Goal: Task Accomplishment & Management: Manage account settings

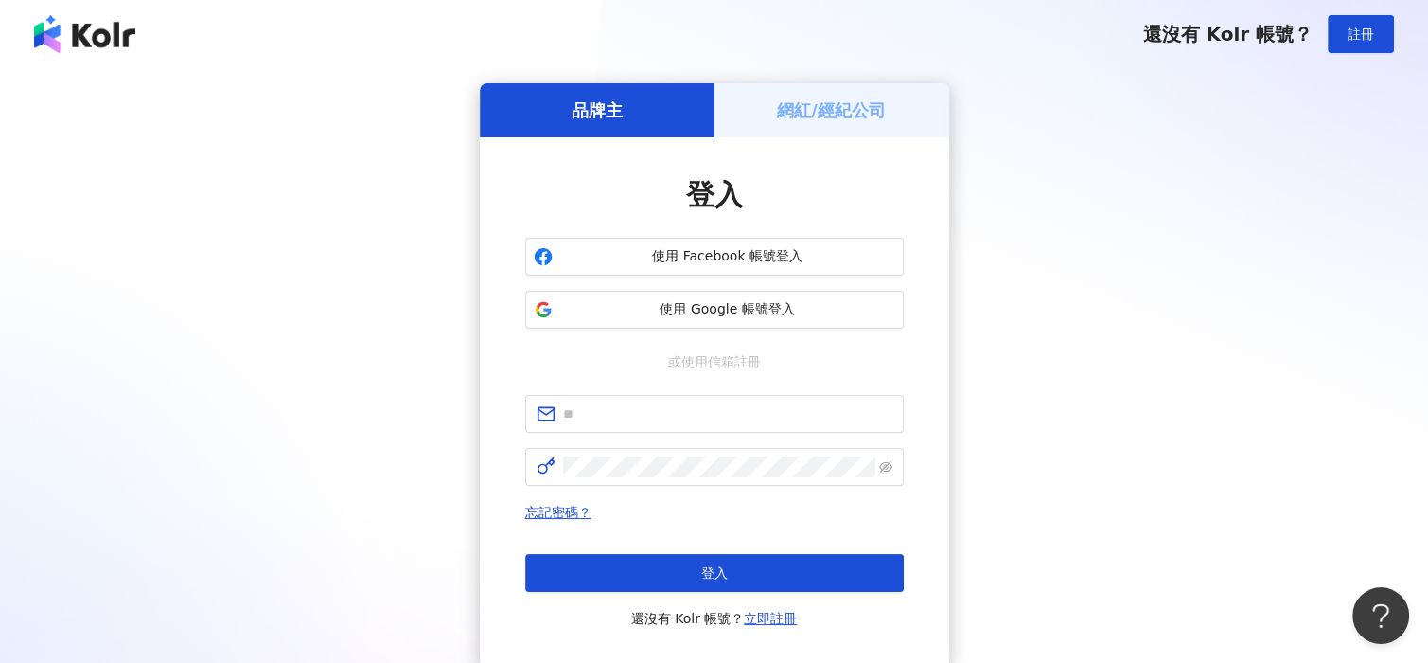
click at [829, 115] on h5 "網紅/經紀公司" at bounding box center [831, 110] width 109 height 24
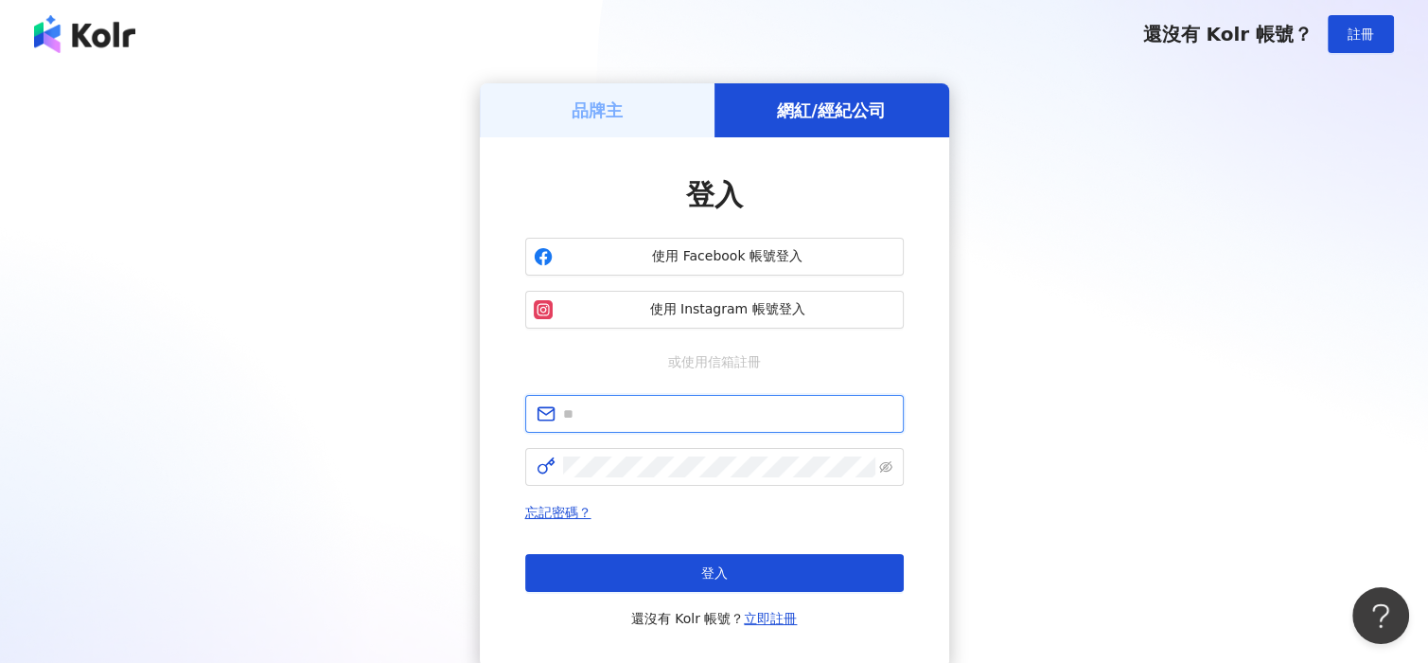
click at [676, 413] on input "text" at bounding box center [727, 413] width 329 height 21
type input "**********"
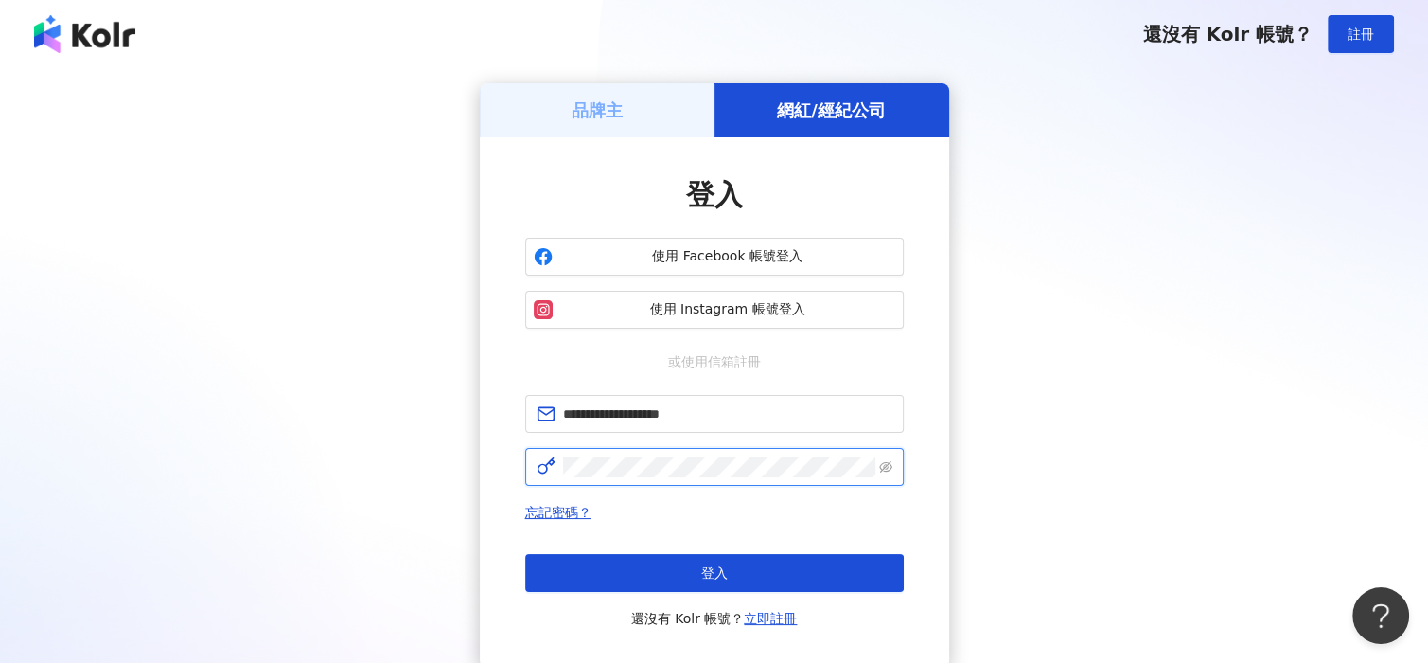
click button "登入" at bounding box center [714, 573] width 379 height 38
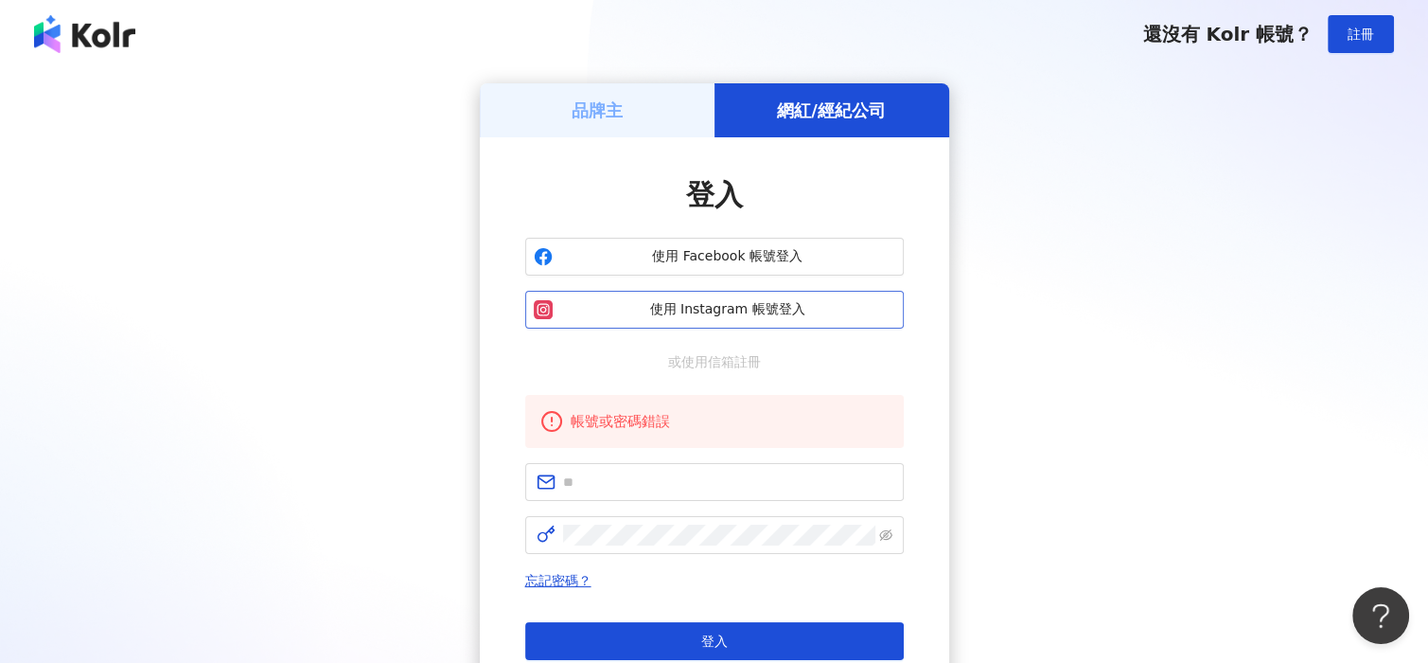
click at [696, 302] on span "使用 Instagram 帳號登入" at bounding box center [727, 309] width 335 height 19
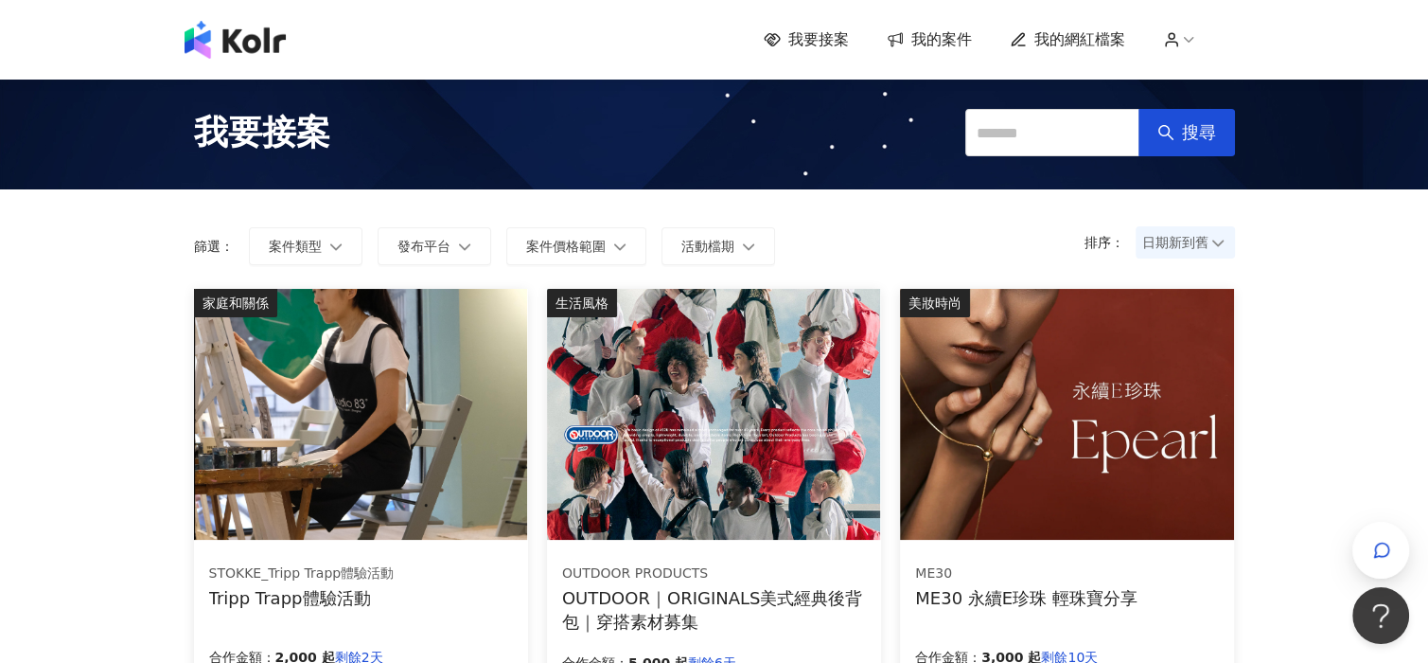
click at [579, 240] on span "案件價格範圍" at bounding box center [566, 246] width 80 height 15
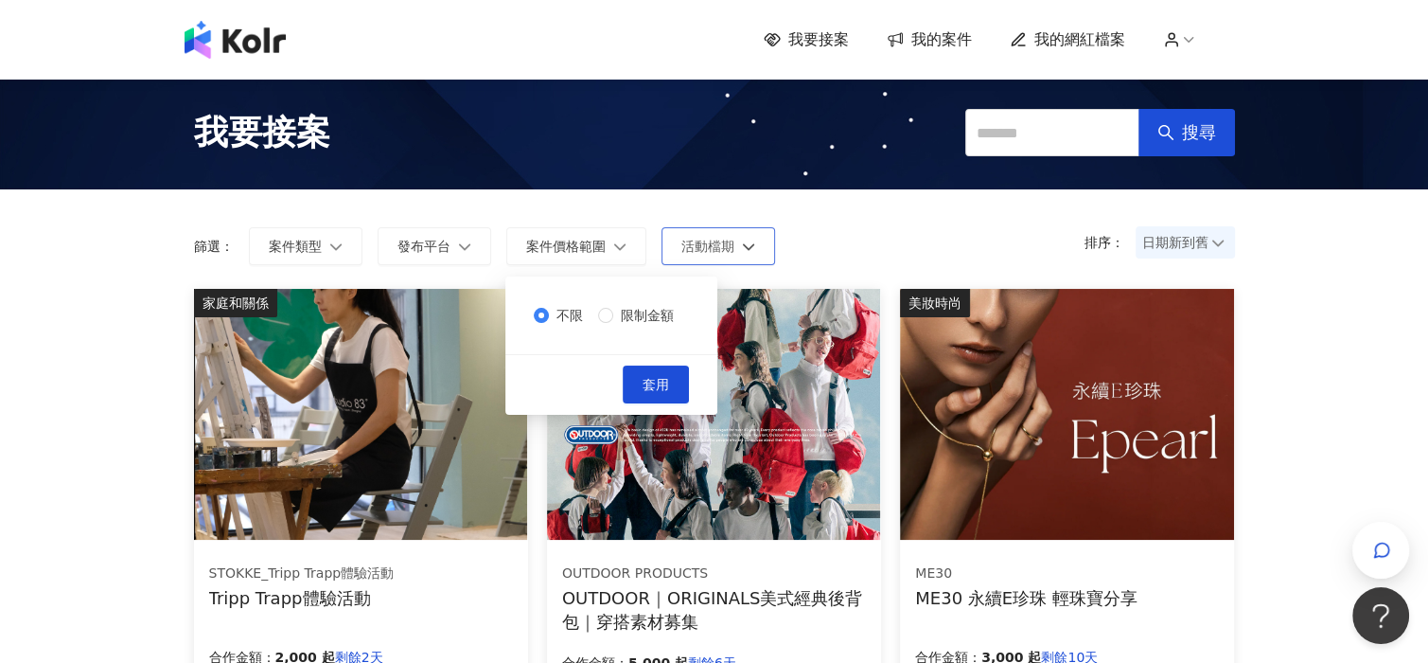
click at [682, 246] on span "活動檔期" at bounding box center [707, 246] width 53 height 15
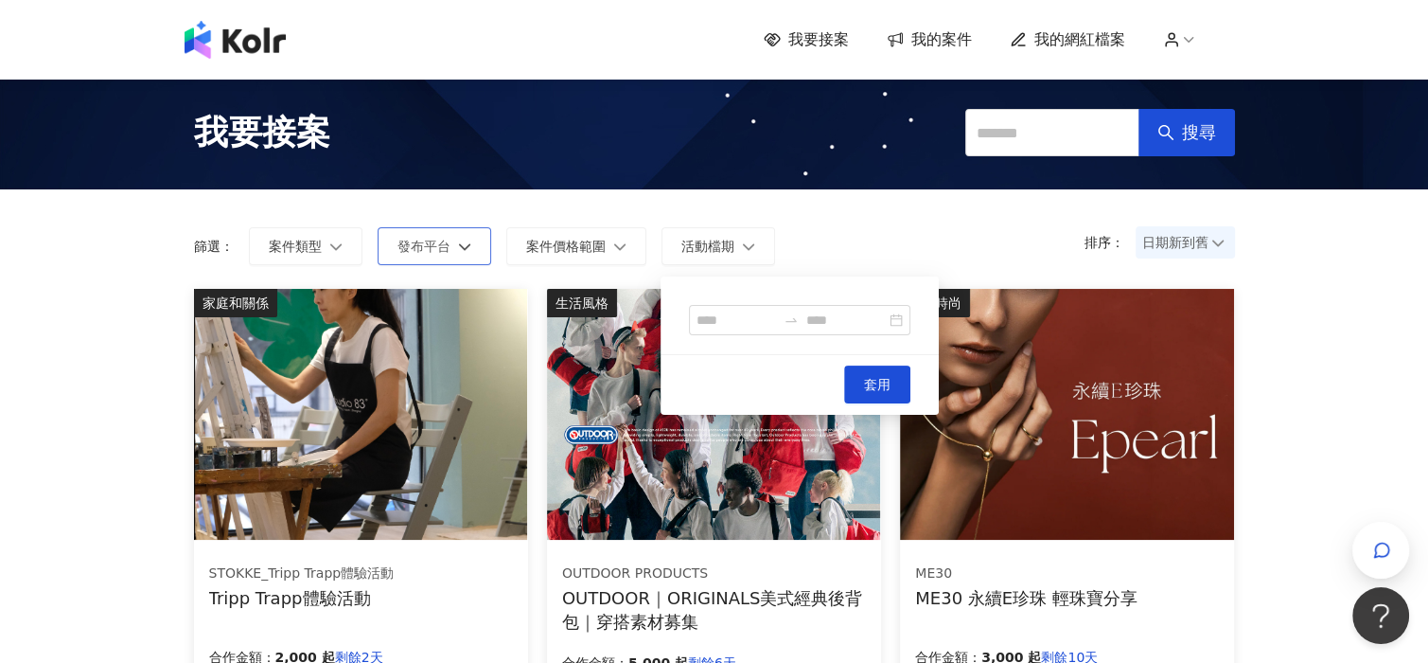
click at [398, 247] on span "發布平台" at bounding box center [424, 246] width 53 height 15
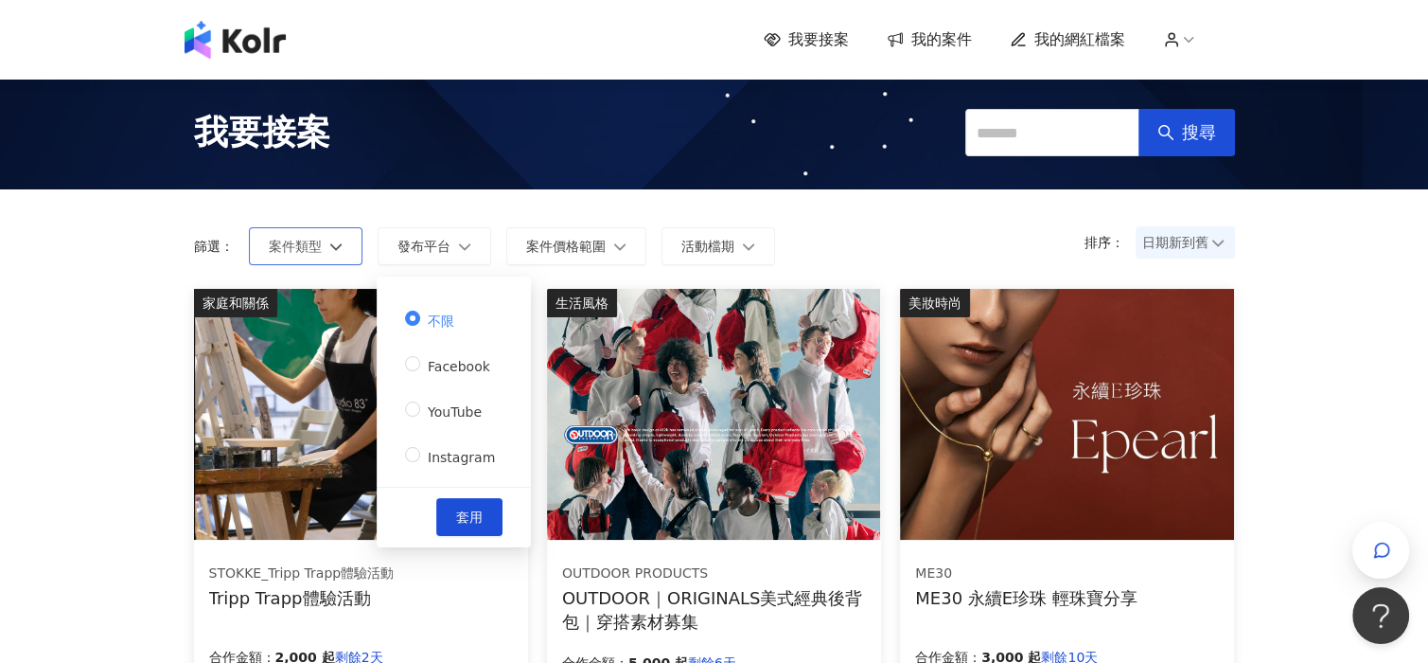
click at [324, 244] on button "案件類型" at bounding box center [306, 246] width 114 height 38
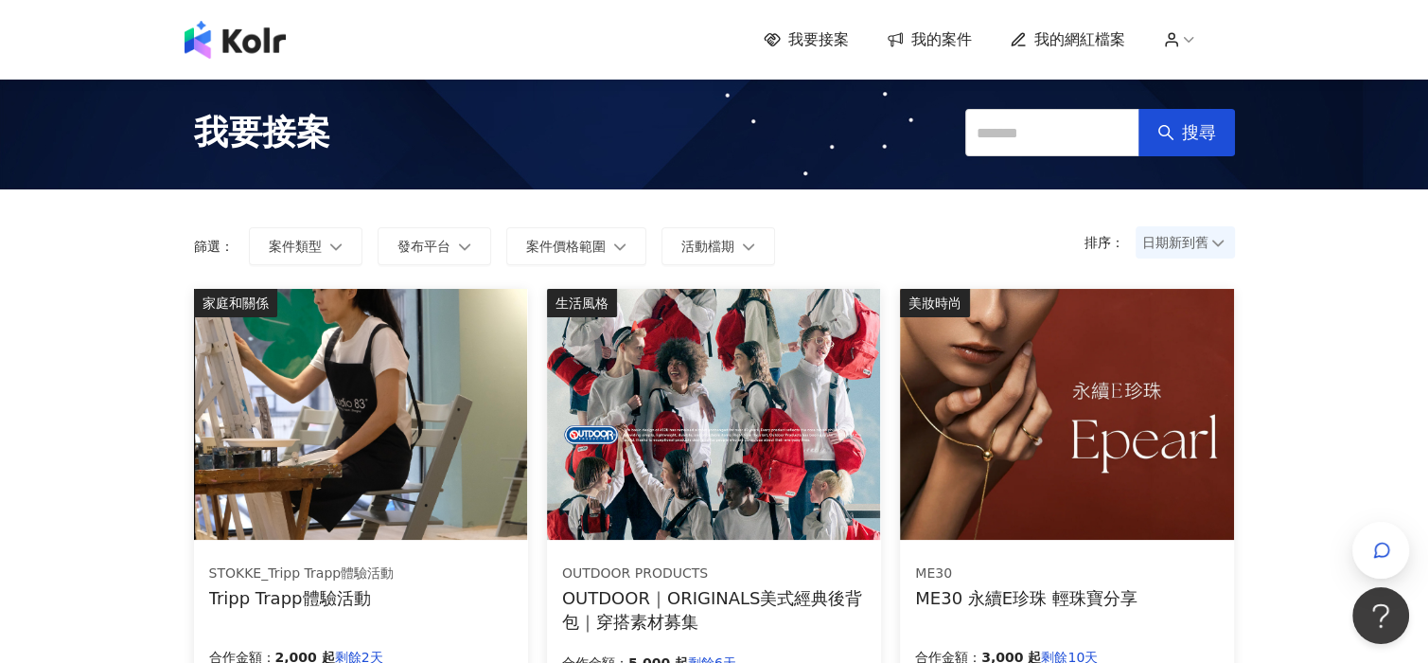
click at [756, 217] on div "排序： 日期新到舊 篩選： 案件類型 發布平台 案件價格範圍 活動檔期 請選擇您想要的類型 : 遊戲 美妝時尚 健康 美食 藝術和娛樂 運動 商業和經濟 家庭…" at bounding box center [714, 238] width 1079 height 99
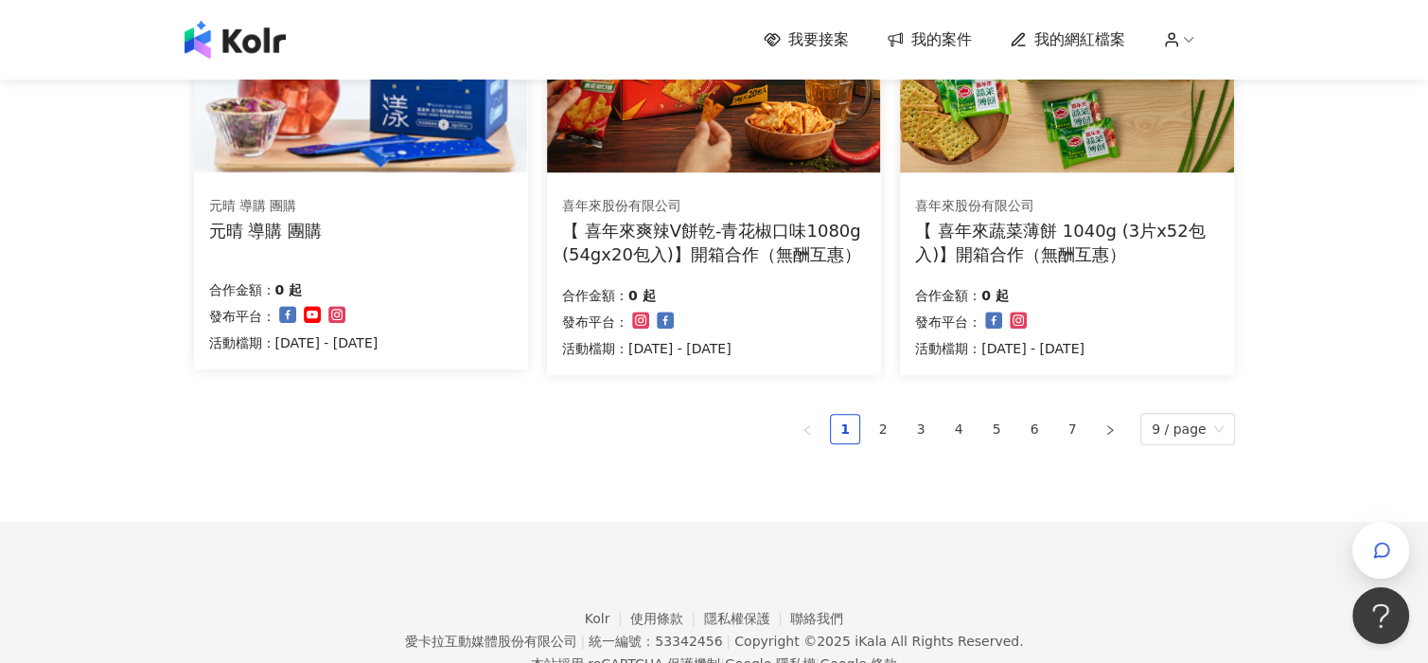
scroll to position [1325, 0]
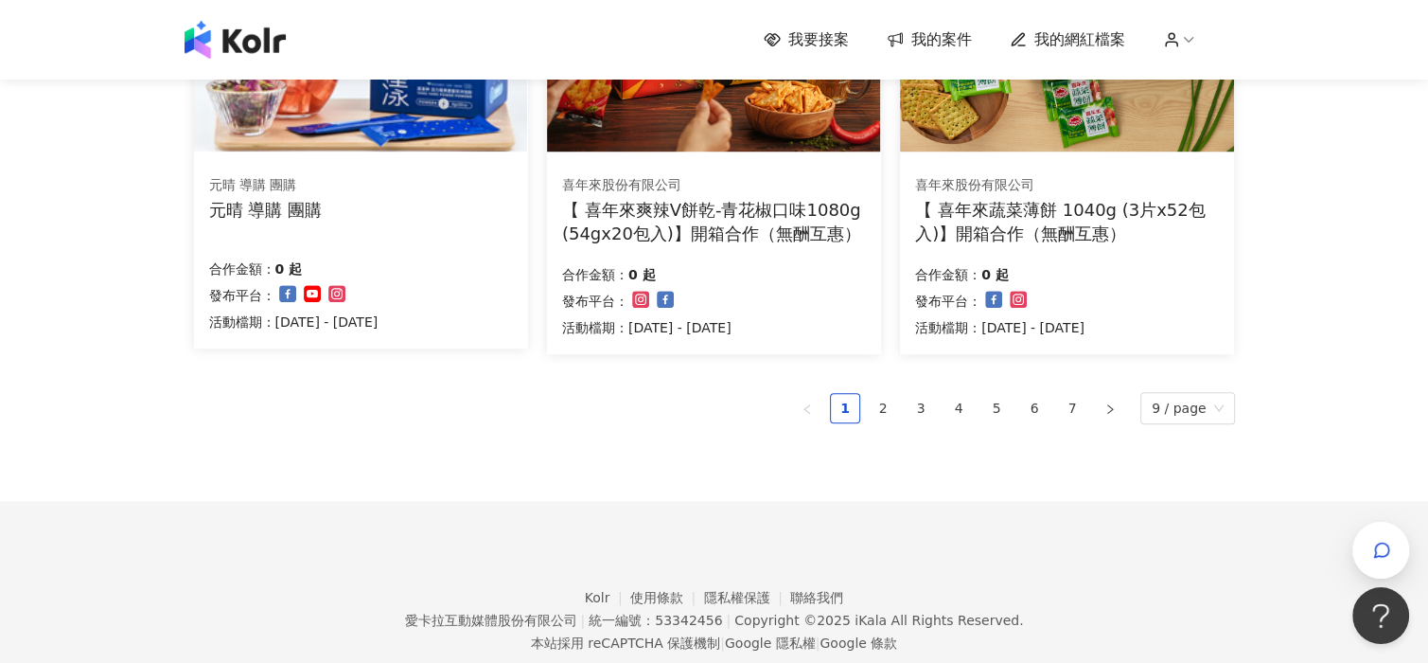
click at [938, 41] on span "我的案件" at bounding box center [941, 39] width 61 height 21
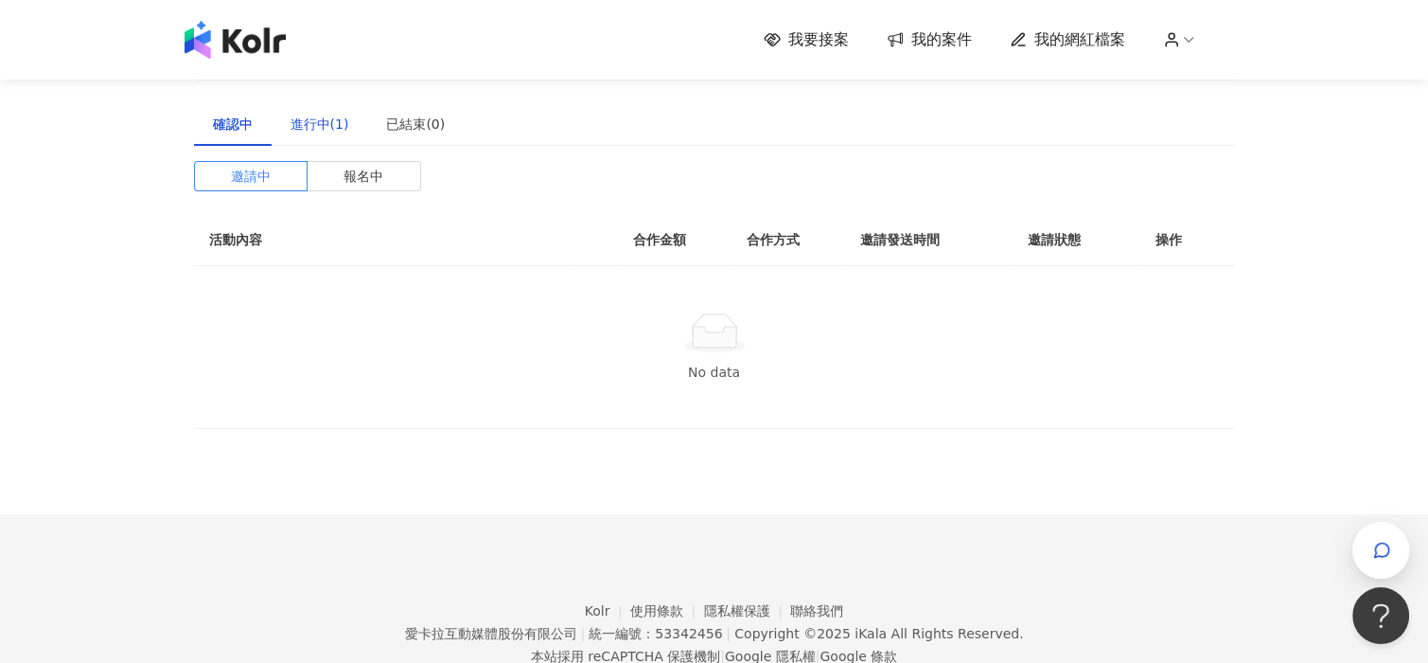
drag, startPoint x: 305, startPoint y: 133, endPoint x: 294, endPoint y: 129, distance: 11.1
click at [305, 133] on div "進行中(1)" at bounding box center [320, 124] width 59 height 21
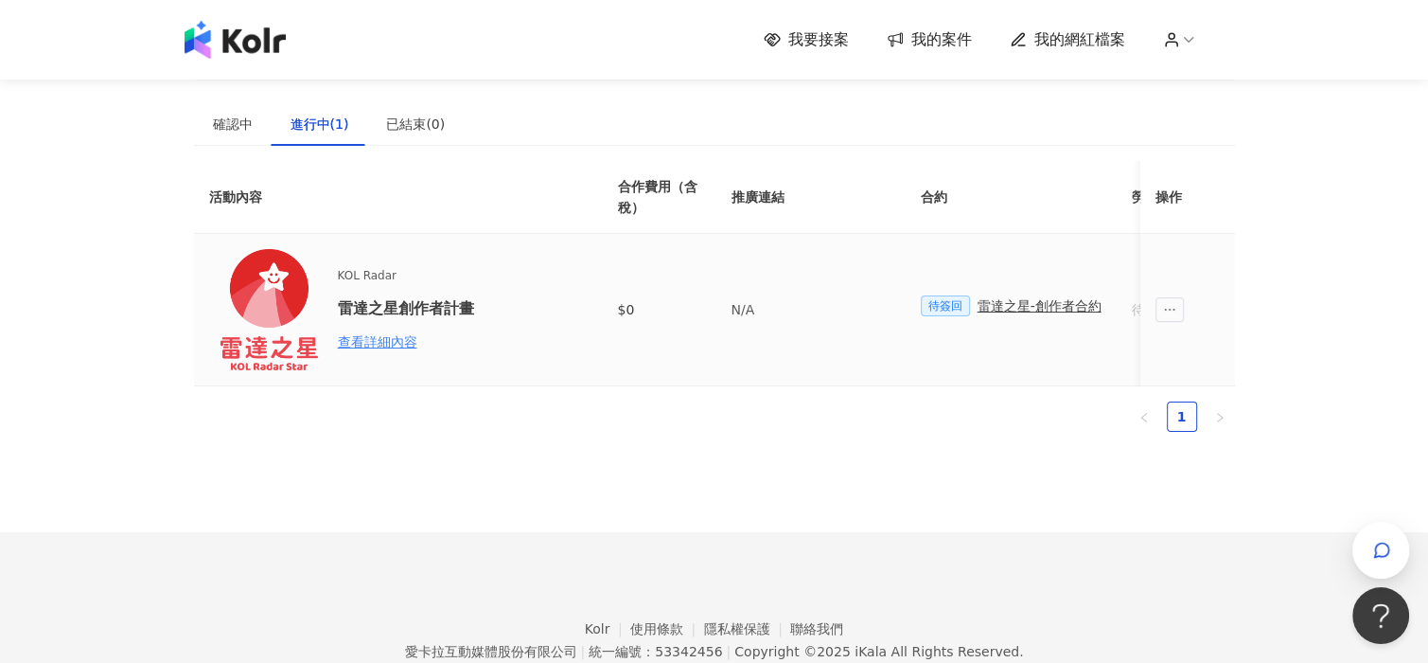
click at [667, 385] on td "$0" at bounding box center [660, 310] width 114 height 152
click at [404, 344] on div "查看詳細內容" at bounding box center [421, 341] width 166 height 21
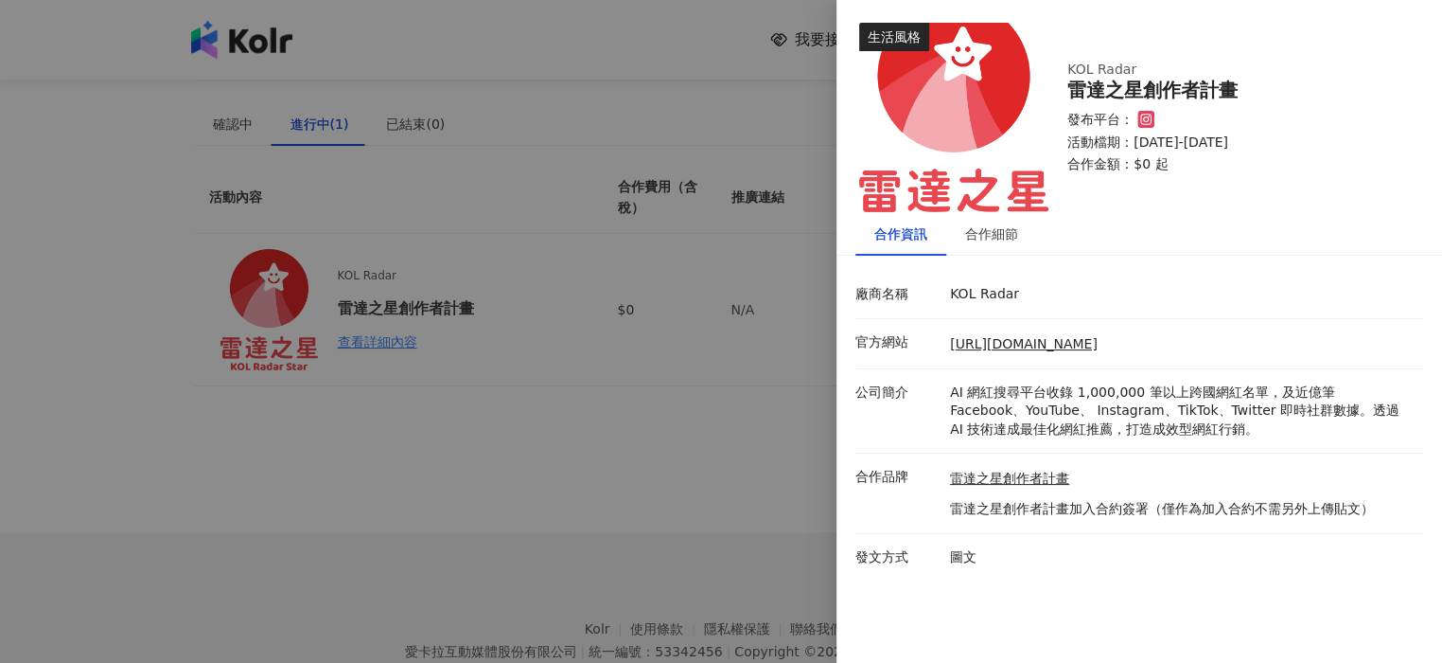
click at [631, 324] on div at bounding box center [721, 331] width 1442 height 663
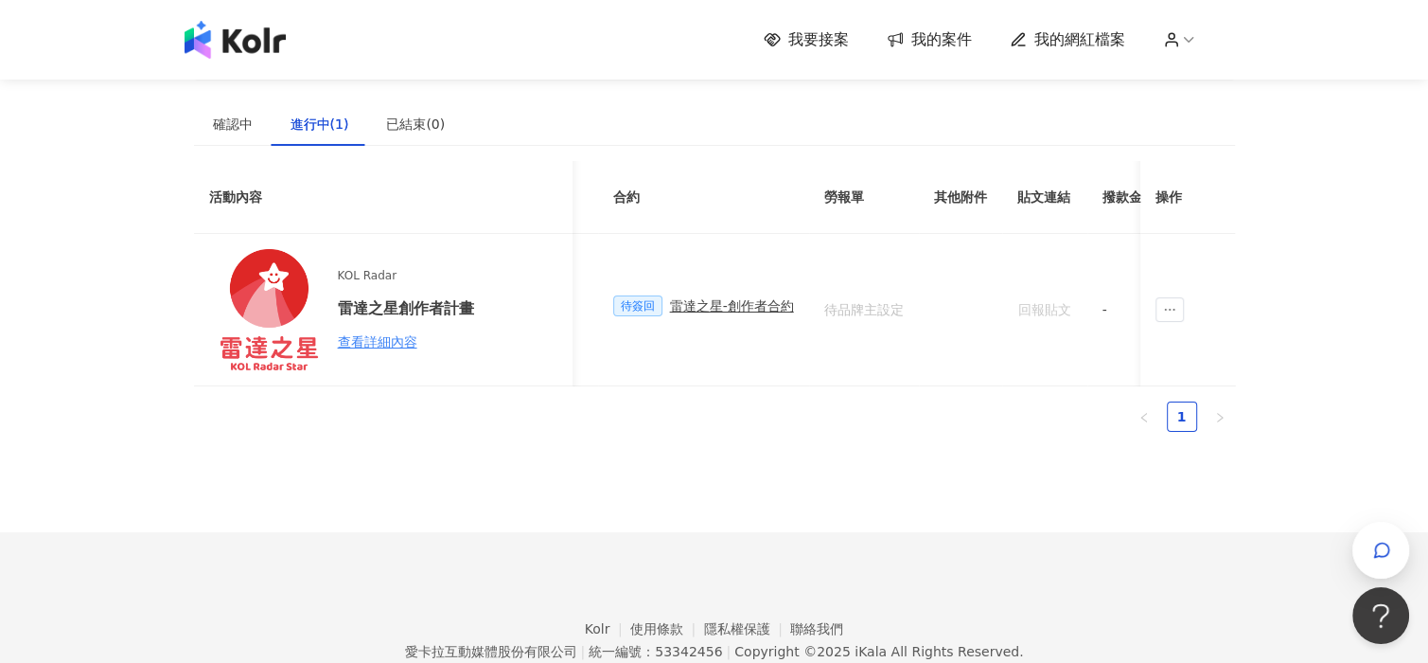
scroll to position [0, 287]
click at [659, 307] on span "待簽回" at bounding box center [658, 305] width 49 height 21
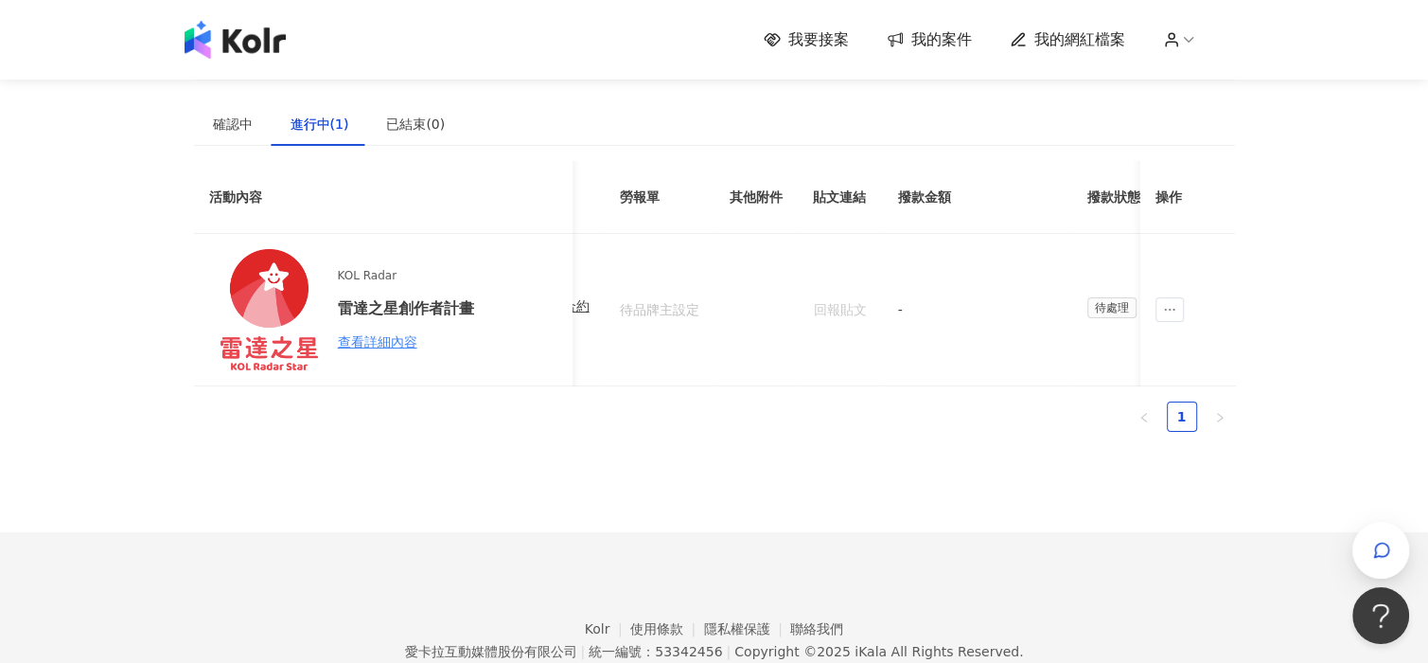
scroll to position [0, 520]
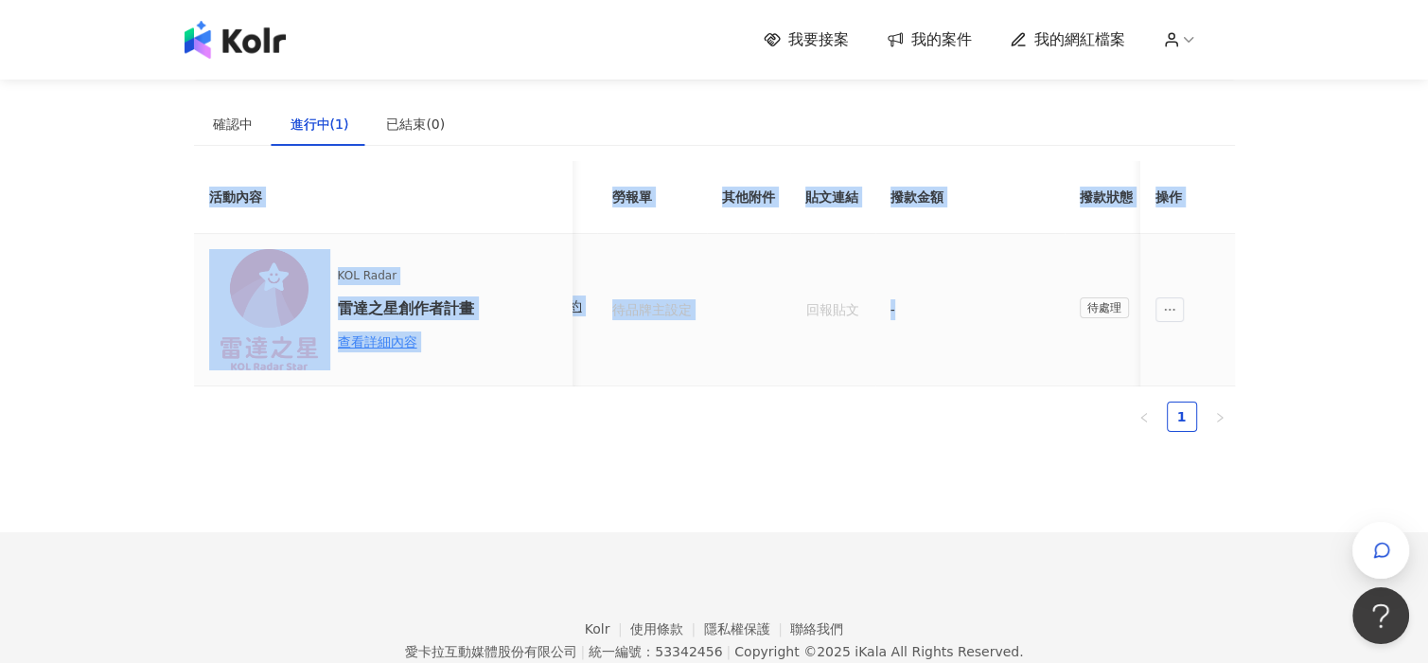
drag, startPoint x: 1069, startPoint y: 379, endPoint x: 1153, endPoint y: 379, distance: 84.2
click at [1153, 380] on tr "KOL Radar 雷達之星創作者計畫 查看詳細內容 $0 N/A 待簽回 雷達之星-創作者合約 待品牌主設定 回報貼文 - 待處理" at bounding box center [511, 310] width 1674 height 152
click at [1080, 316] on span "待處理" at bounding box center [1104, 307] width 49 height 21
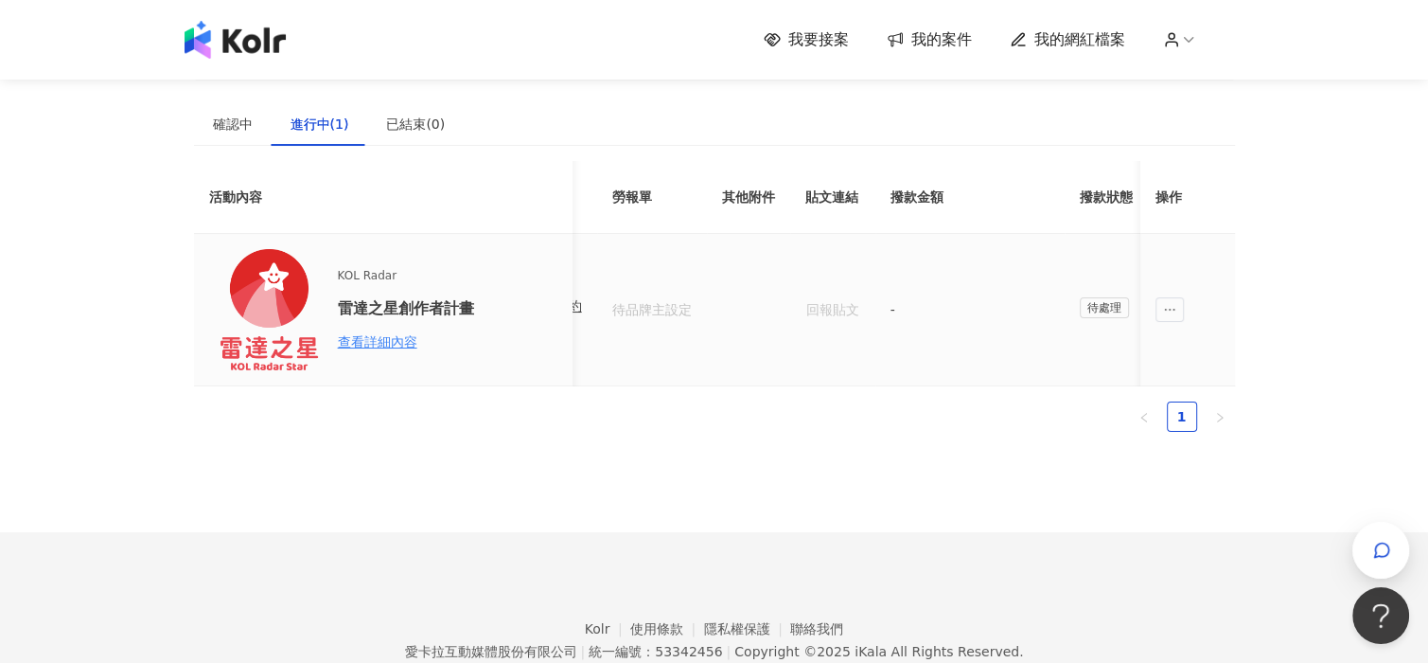
click at [1090, 306] on span "待處理" at bounding box center [1104, 307] width 49 height 21
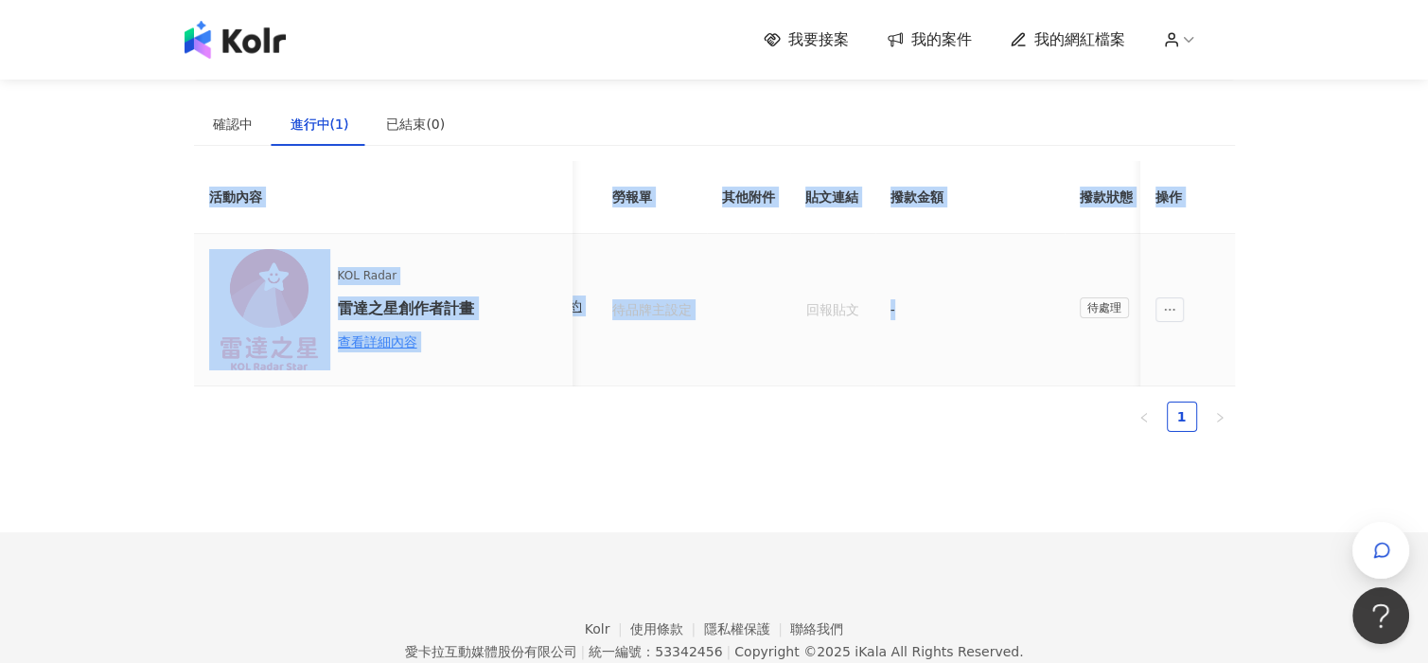
drag, startPoint x: 1059, startPoint y: 384, endPoint x: 1108, endPoint y: 398, distance: 51.2
click at [1108, 386] on div "活動內容 合作費用（含稅） 推廣連結 合約 勞報單 其他附件 貼文連結 撥款金額 撥款狀態 操作 KOL Radar 雷達之星創作者計畫 查看詳細內容 $0 …" at bounding box center [714, 273] width 1041 height 225
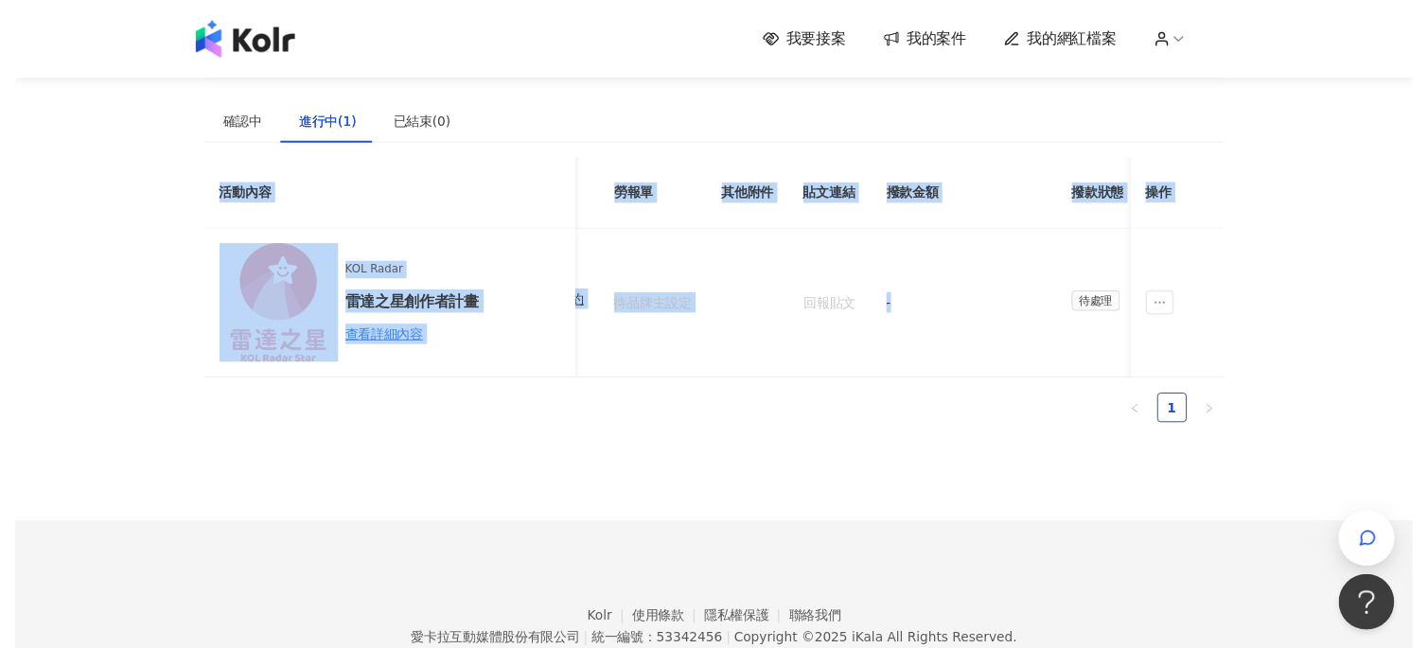
scroll to position [0, 632]
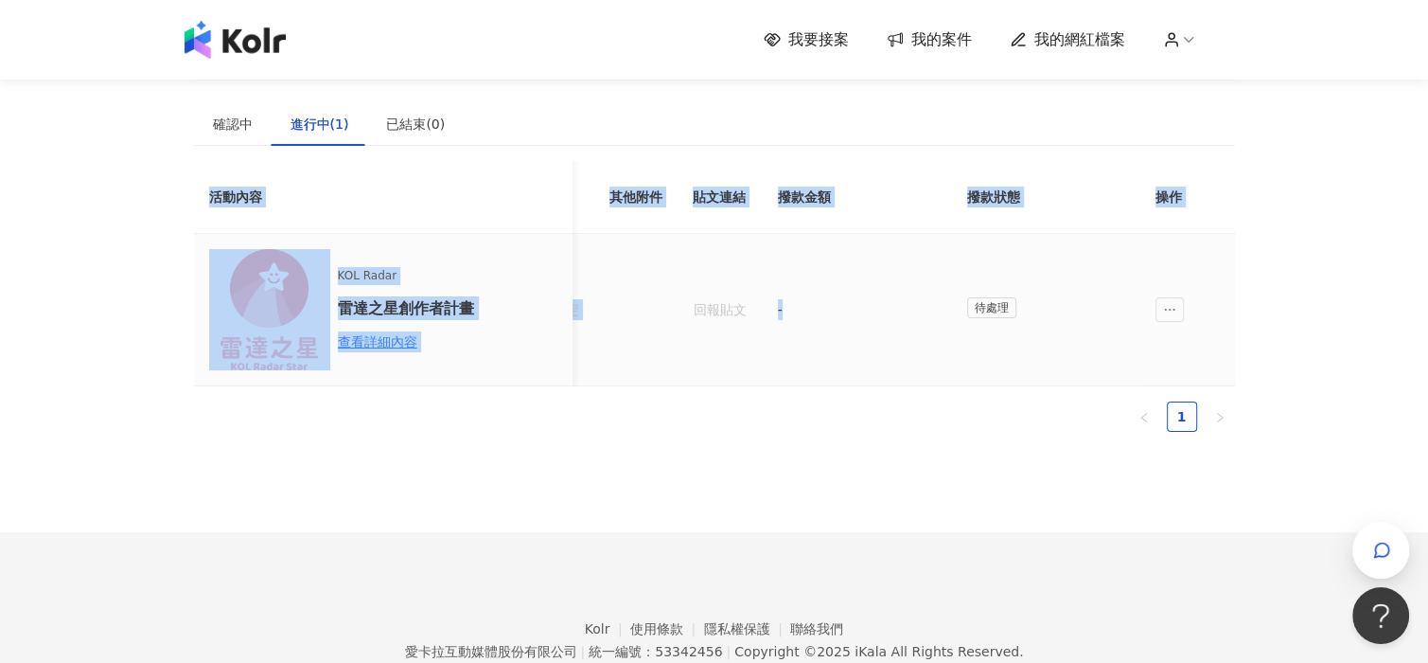
click at [931, 321] on td "-" at bounding box center [857, 310] width 189 height 152
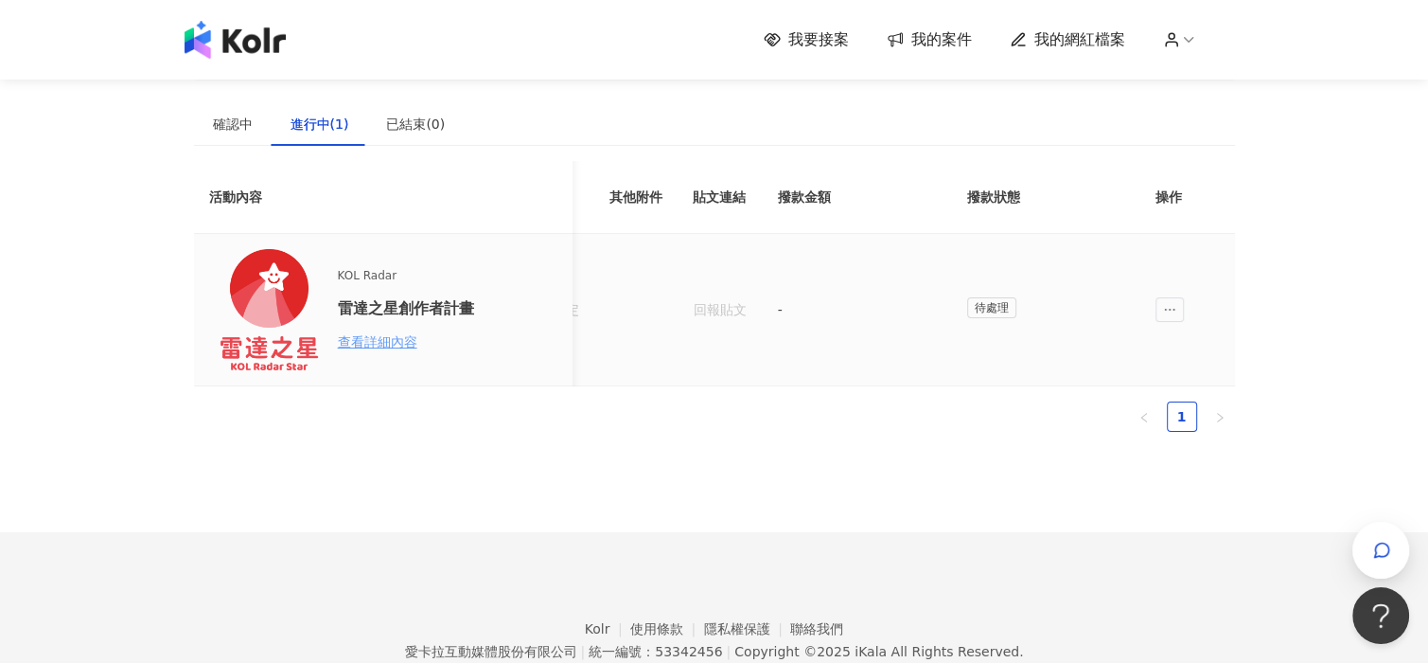
click at [360, 345] on div "查看詳細內容" at bounding box center [421, 341] width 166 height 21
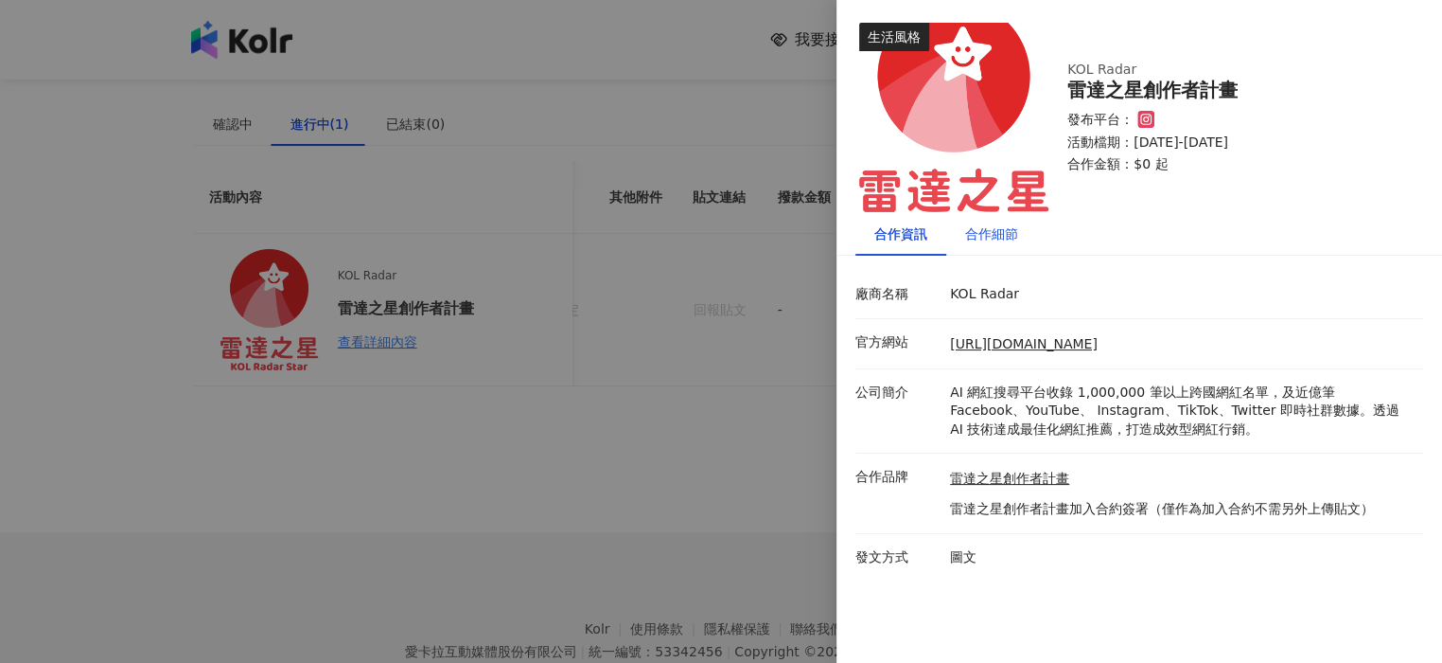
click at [999, 232] on div "合作細節" at bounding box center [991, 233] width 53 height 21
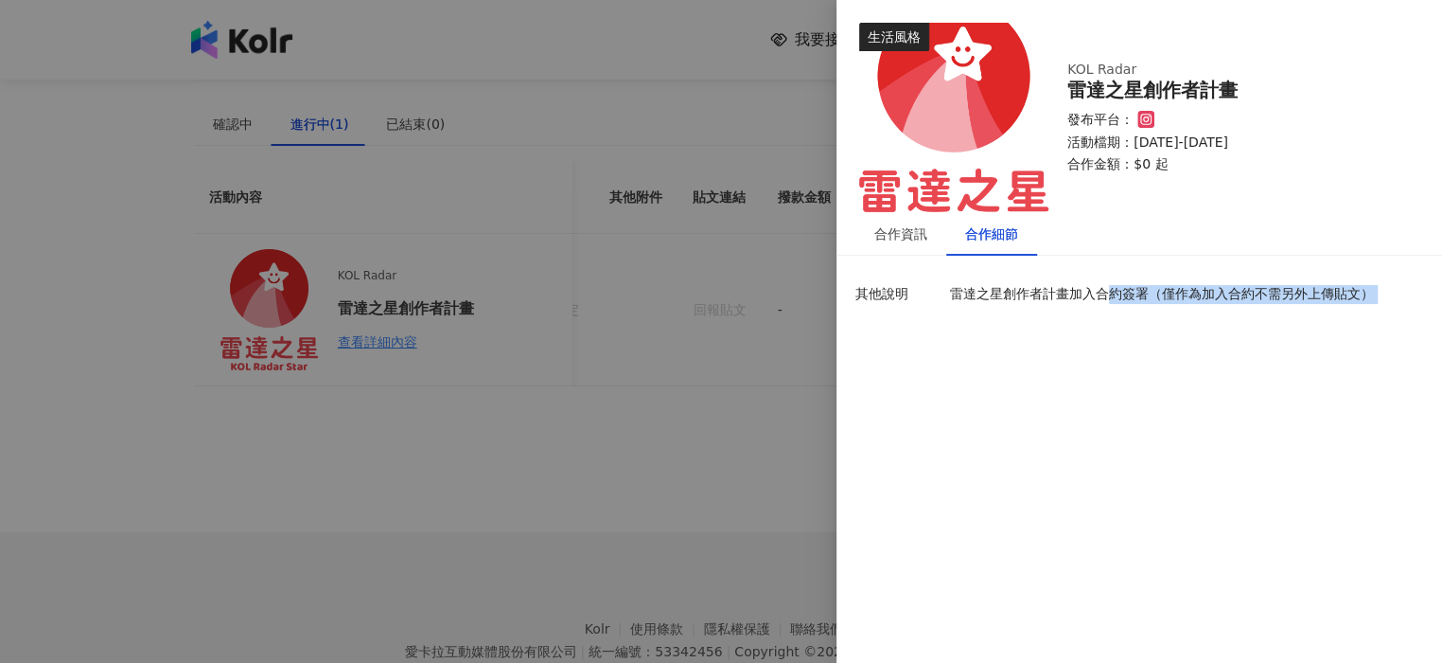
drag, startPoint x: 1150, startPoint y: 297, endPoint x: 1202, endPoint y: 304, distance: 52.5
click at [1202, 304] on p "雷達之星創作者計畫加入合約簽署（僅作為加入合約不需另外上傳貼文）" at bounding box center [1182, 310] width 464 height 50
click at [1210, 299] on p "雷達之星創作者計畫加入合約簽署（僅作為加入合約不需另外上傳貼文）" at bounding box center [1182, 294] width 464 height 19
click at [882, 243] on div "合作資訊" at bounding box center [901, 233] width 53 height 21
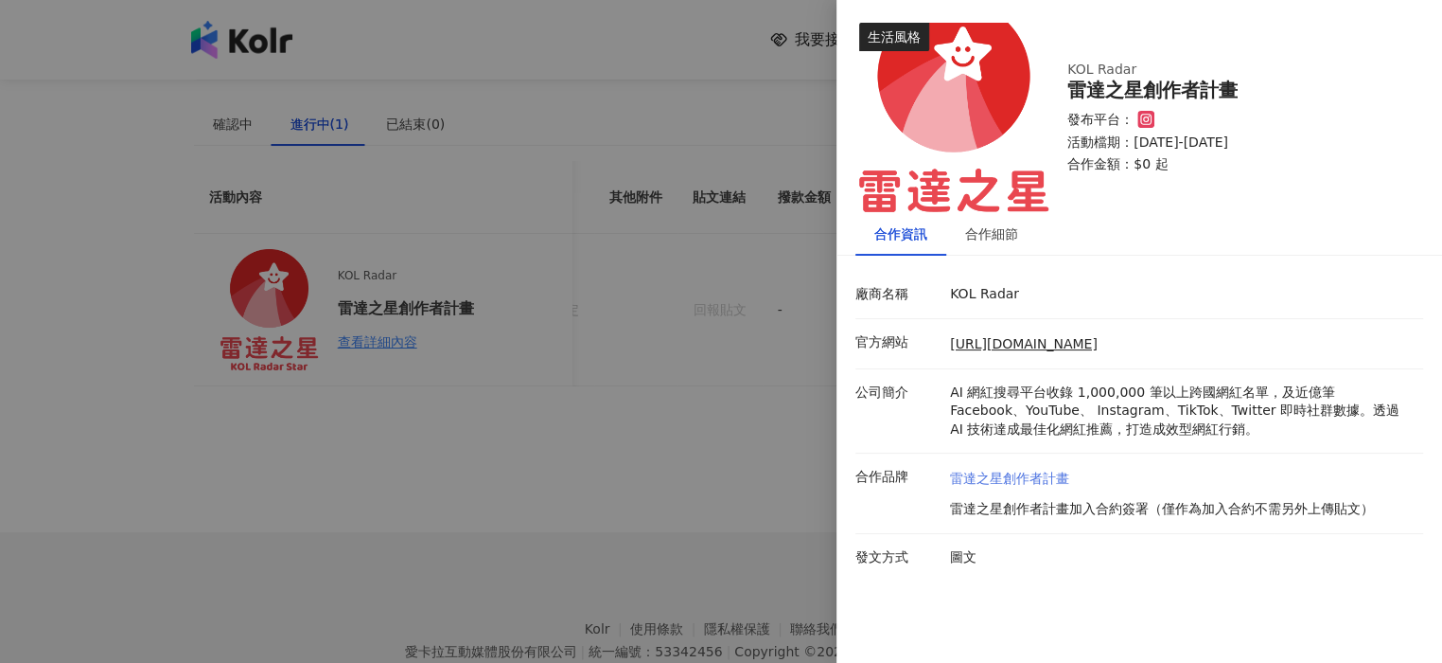
click at [998, 485] on link "雷達之星創作者計畫" at bounding box center [1162, 478] width 424 height 19
click at [721, 164] on div at bounding box center [721, 331] width 1442 height 663
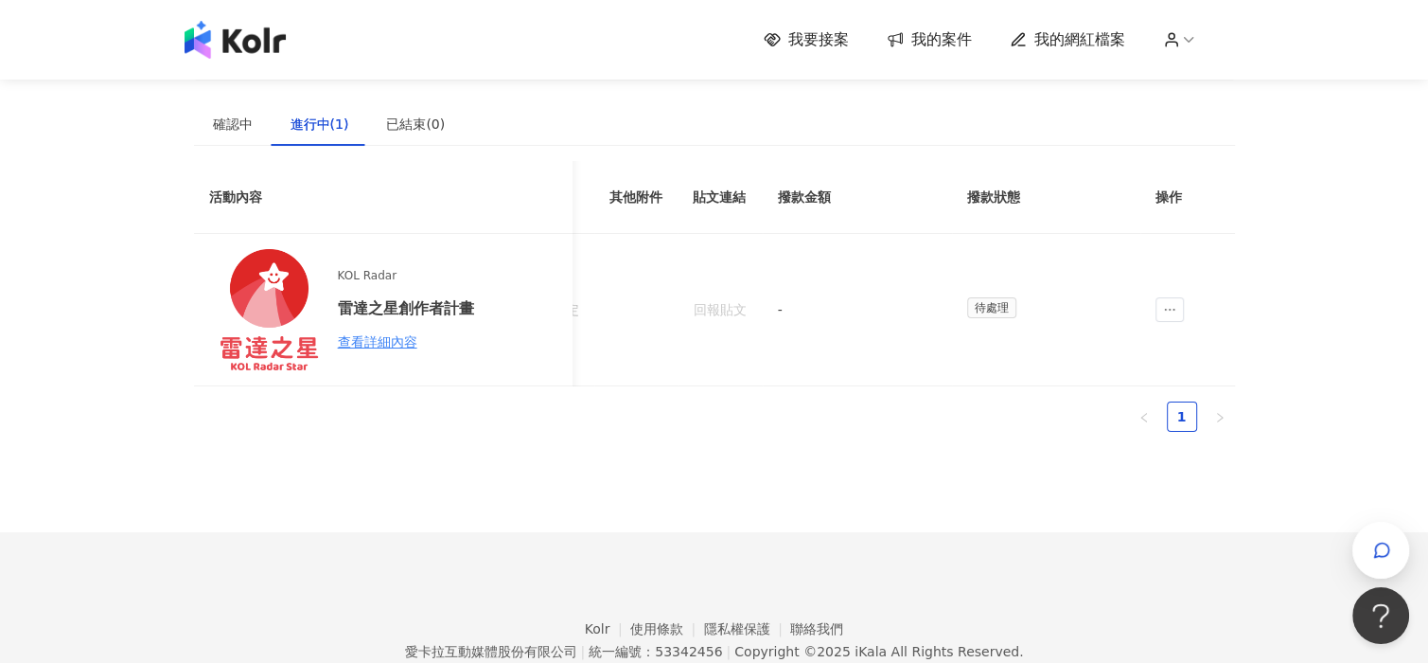
click at [964, 47] on span "我的案件" at bounding box center [941, 39] width 61 height 21
click at [1052, 50] on div "我要接案 我的案件 我的網紅檔案" at bounding box center [714, 40] width 1079 height 38
click at [1084, 39] on span "我的網紅檔案" at bounding box center [1079, 39] width 91 height 21
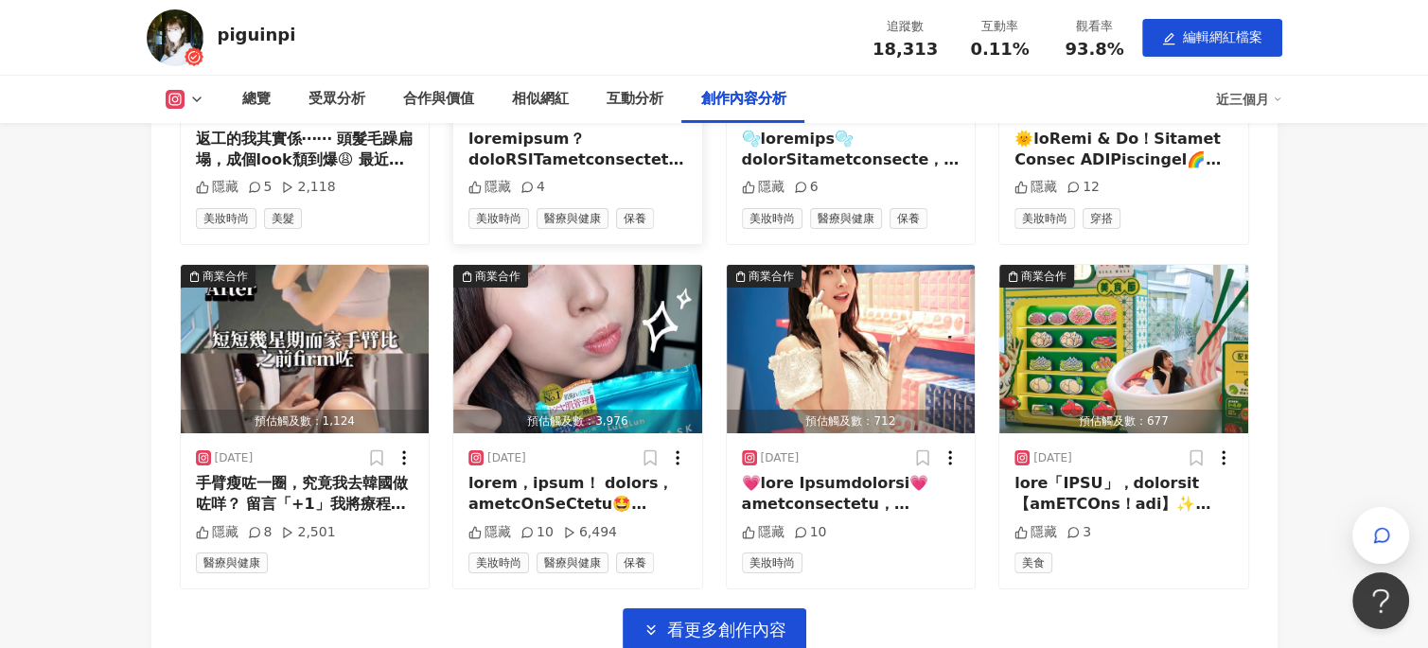
scroll to position [5963, 0]
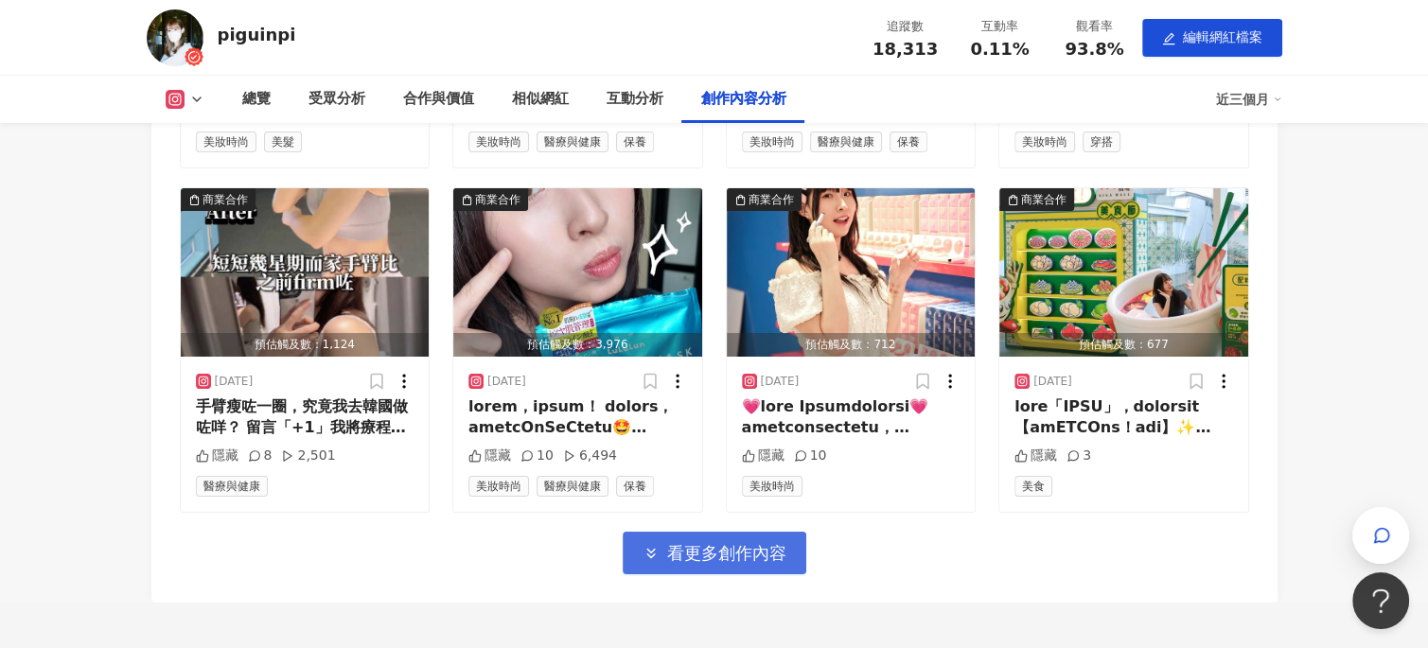
click at [694, 564] on span "看更多創作內容" at bounding box center [726, 553] width 119 height 21
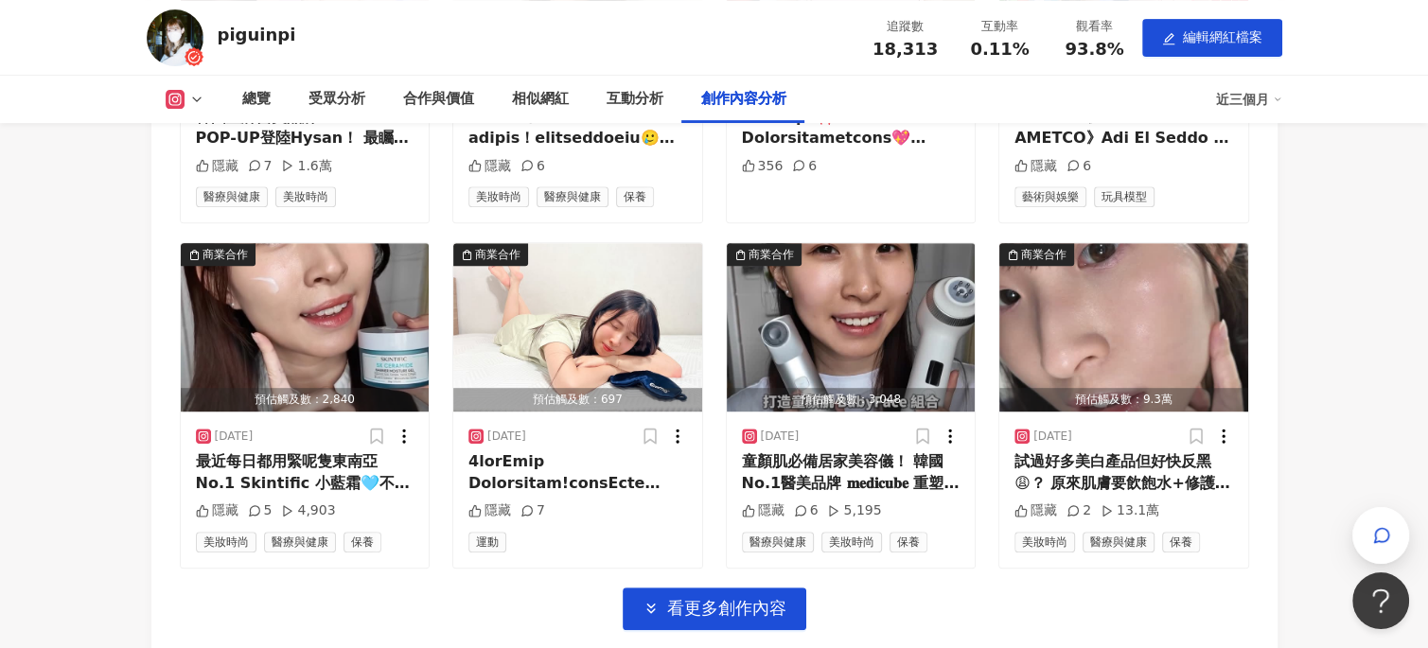
scroll to position [7004, 0]
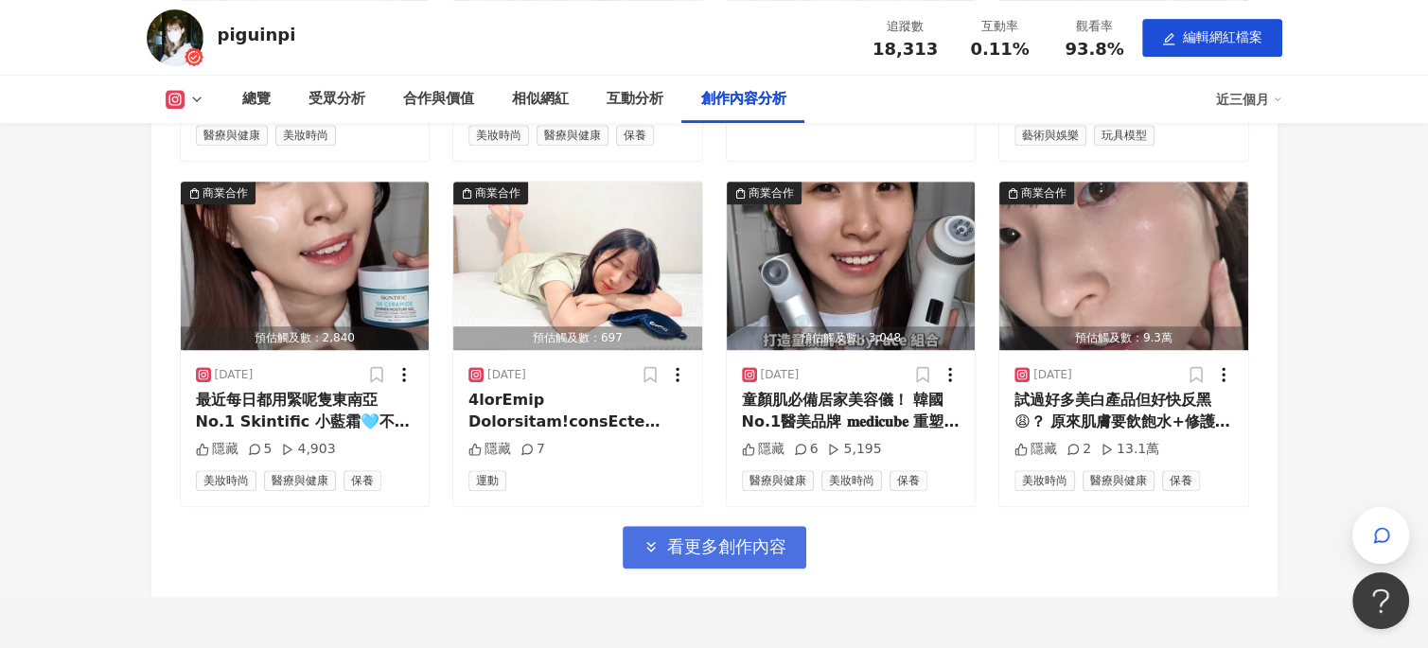
click at [762, 555] on span "看更多創作內容" at bounding box center [726, 547] width 119 height 21
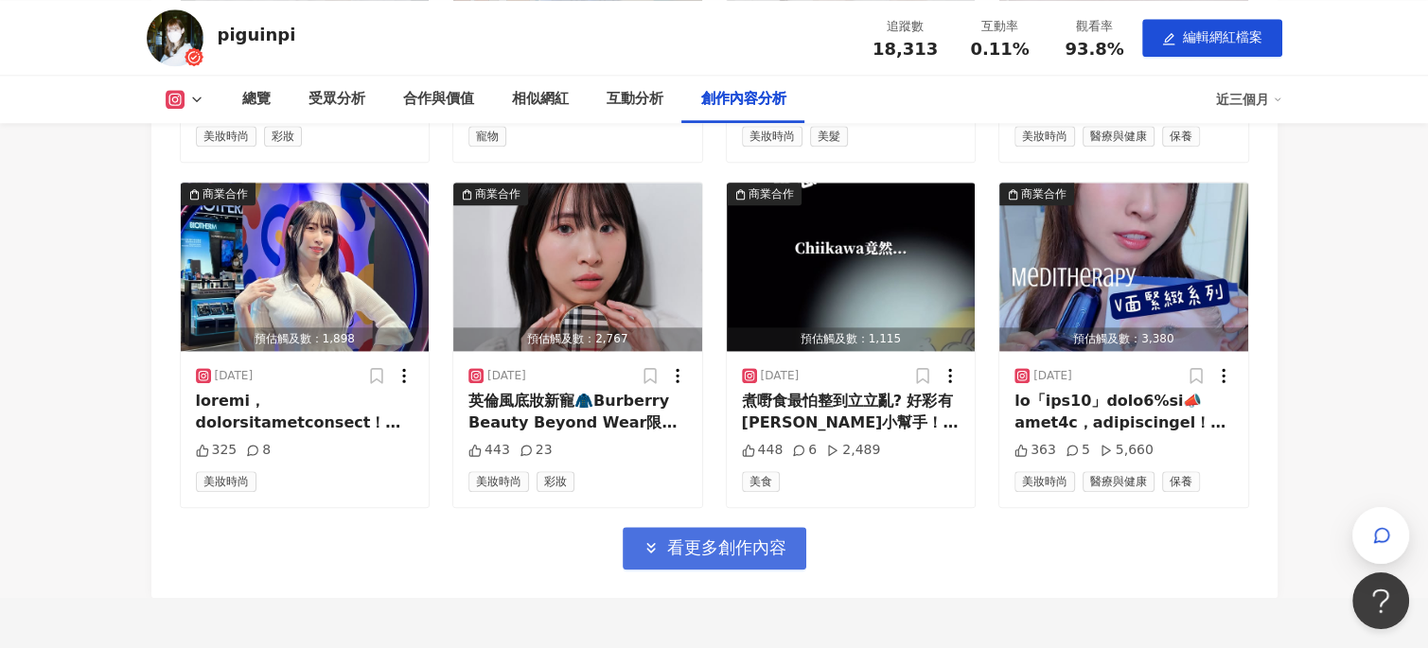
scroll to position [8045, 0]
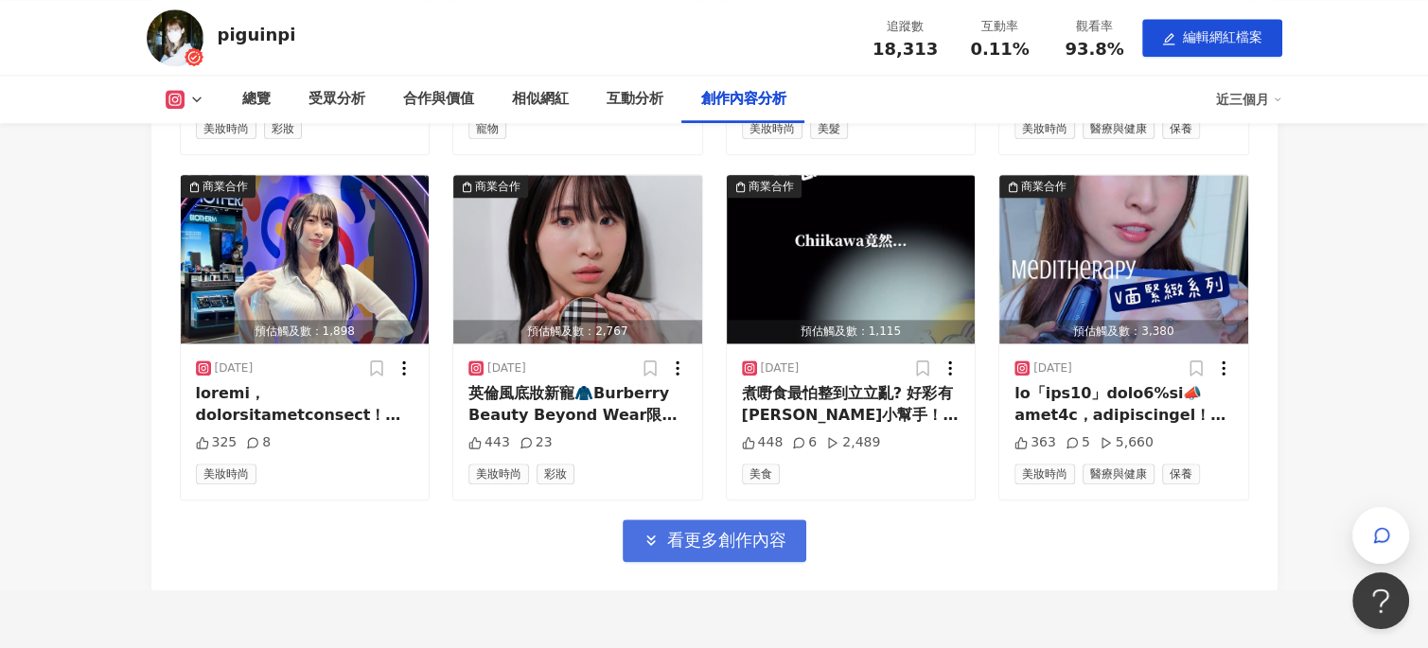
click at [742, 537] on span "看更多創作內容" at bounding box center [726, 540] width 119 height 21
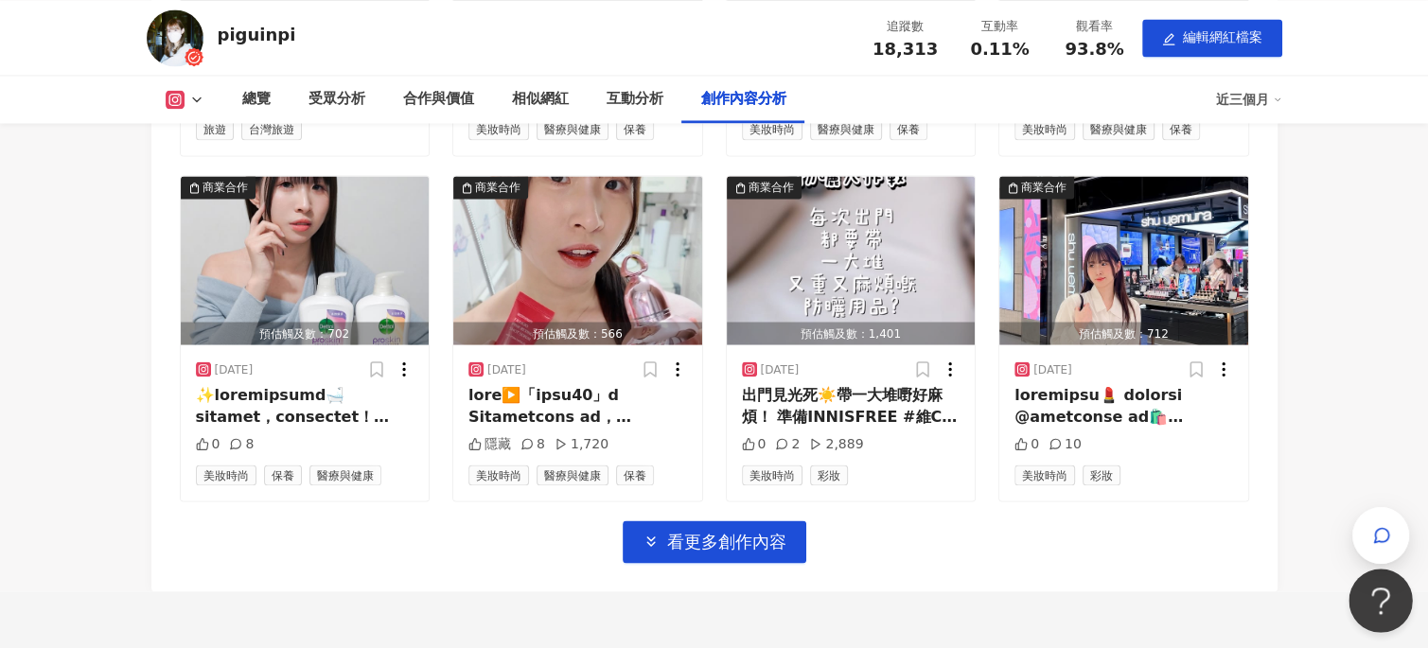
scroll to position [9093, 0]
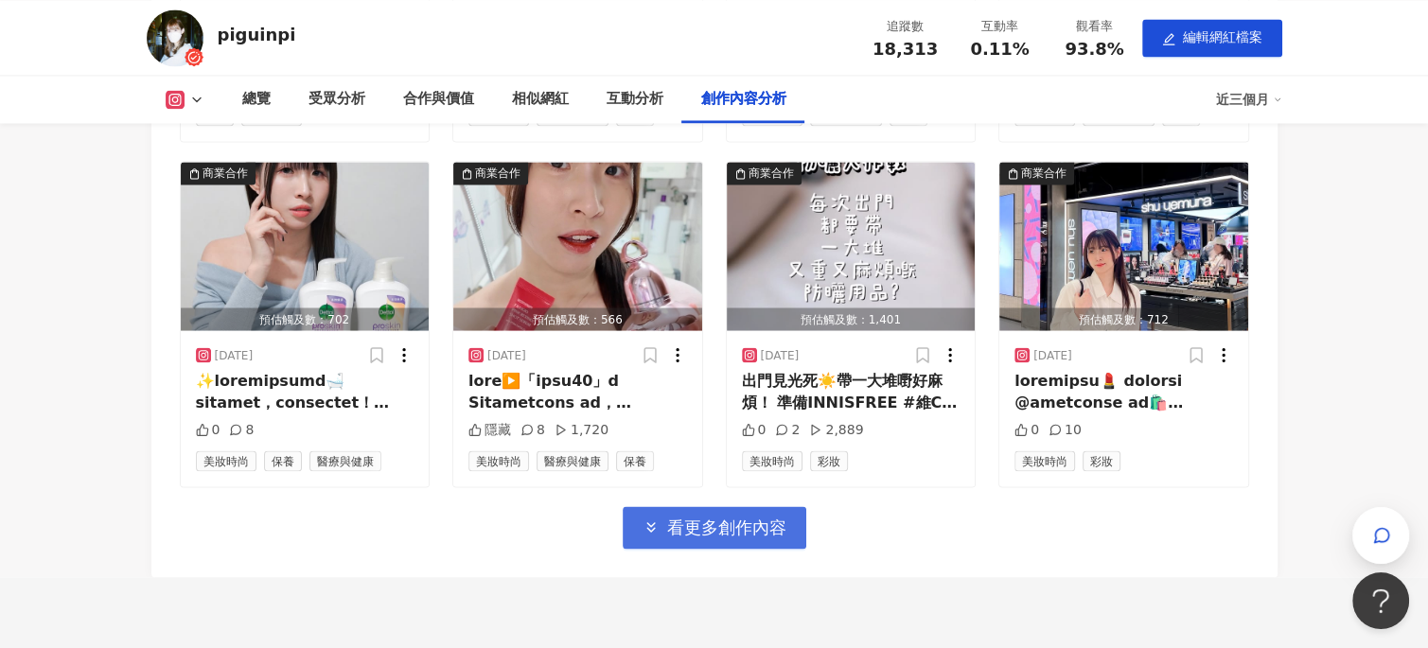
click at [713, 517] on span "看更多創作內容" at bounding box center [726, 527] width 119 height 21
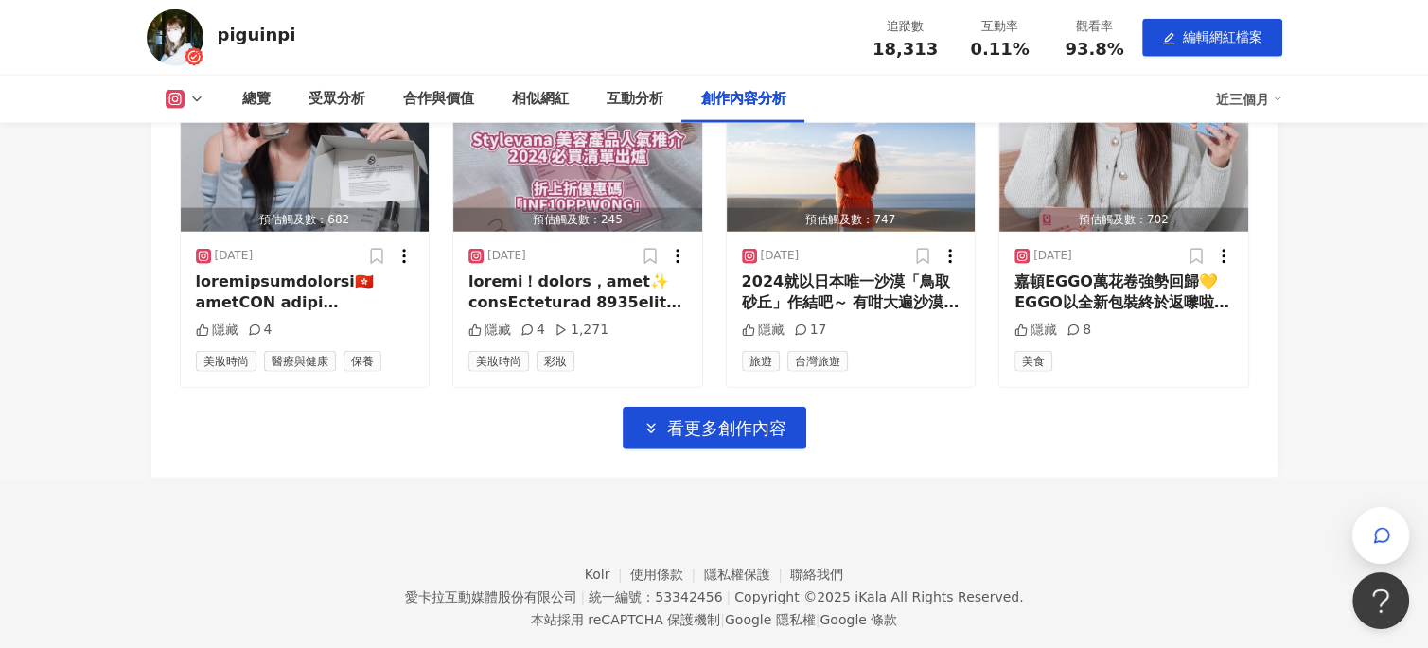
scroll to position [10228, 0]
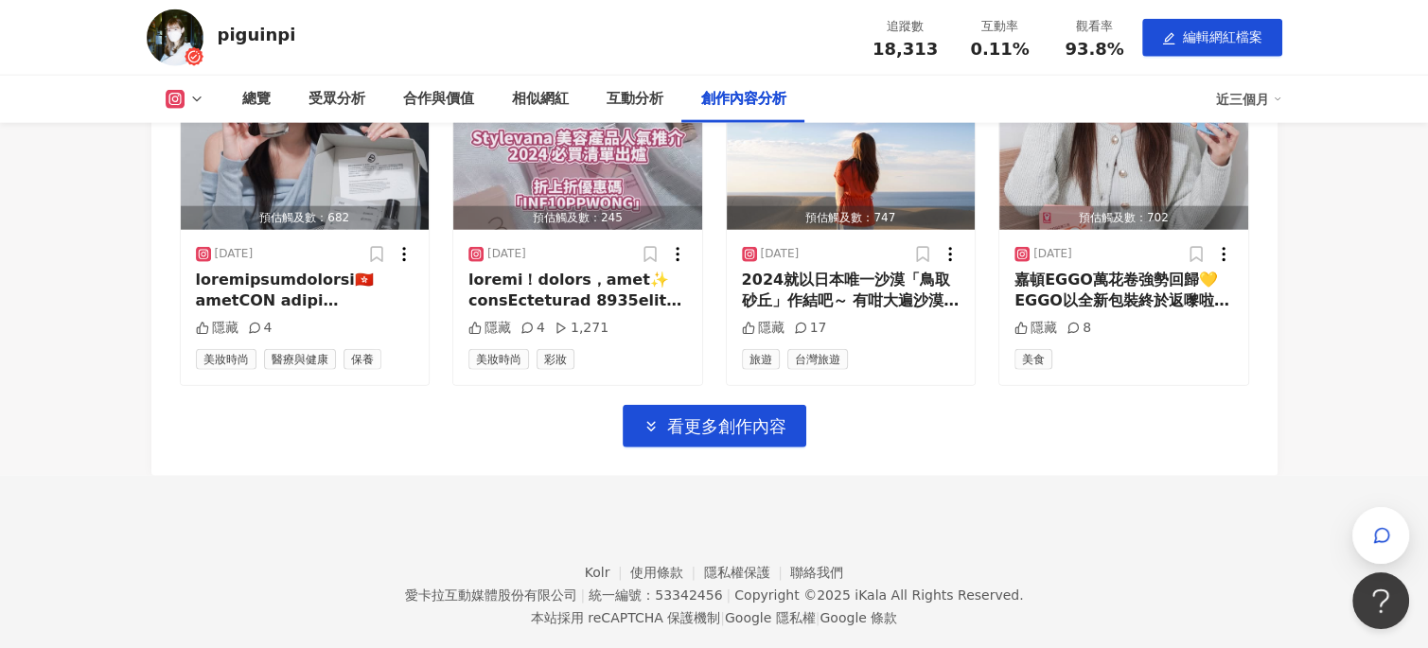
click at [752, 435] on span "看更多創作內容" at bounding box center [726, 426] width 119 height 21
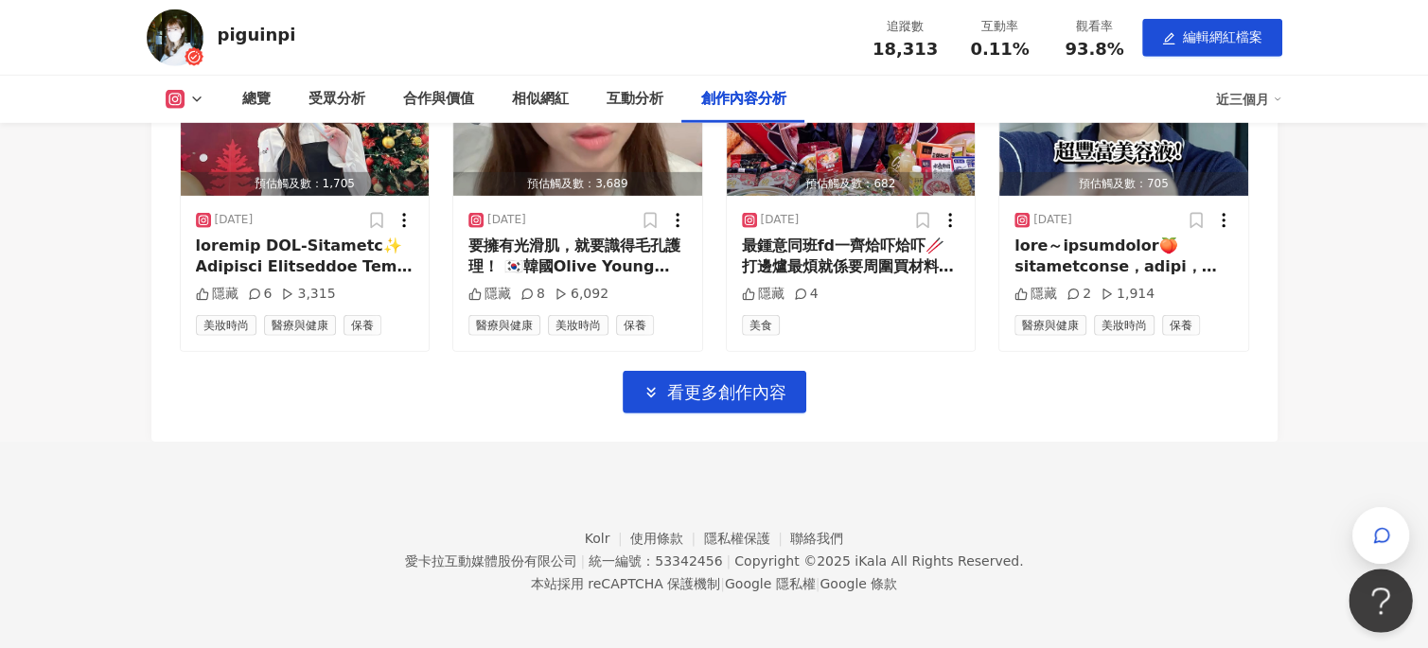
scroll to position [11264, 0]
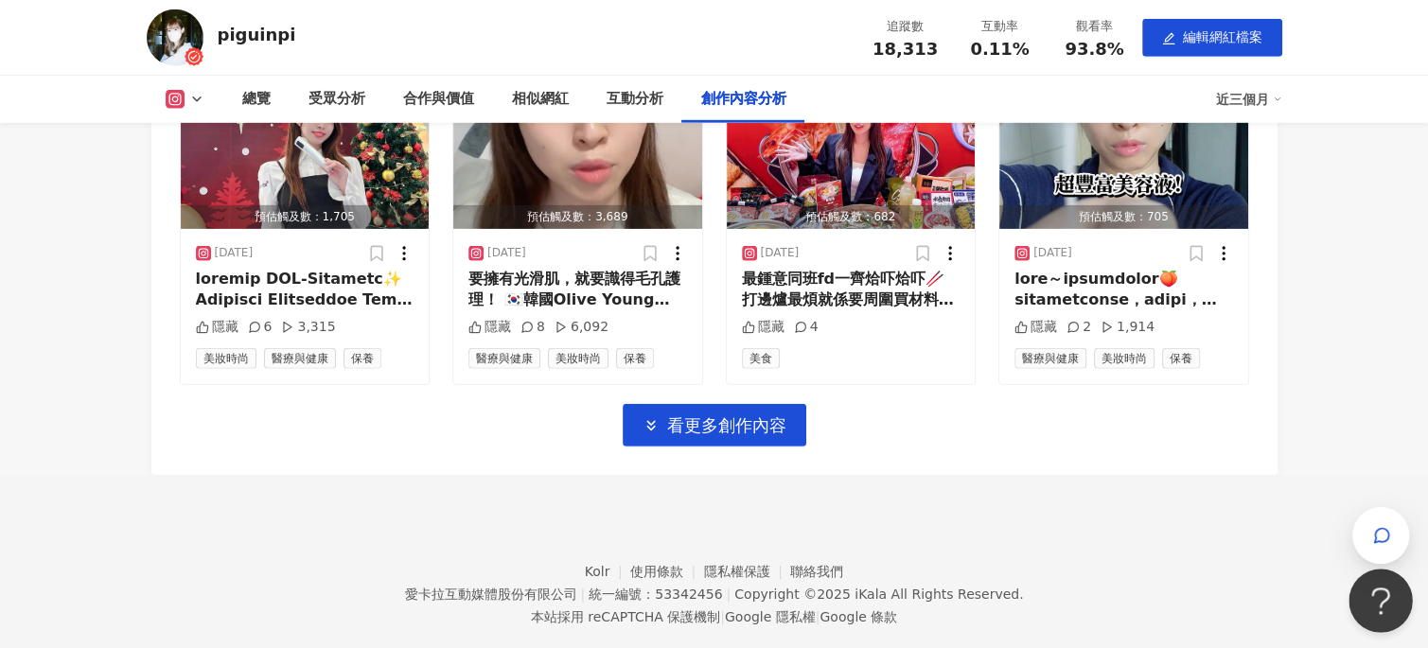
click at [1353, 604] on button "Open Beacon popover" at bounding box center [1377, 597] width 57 height 57
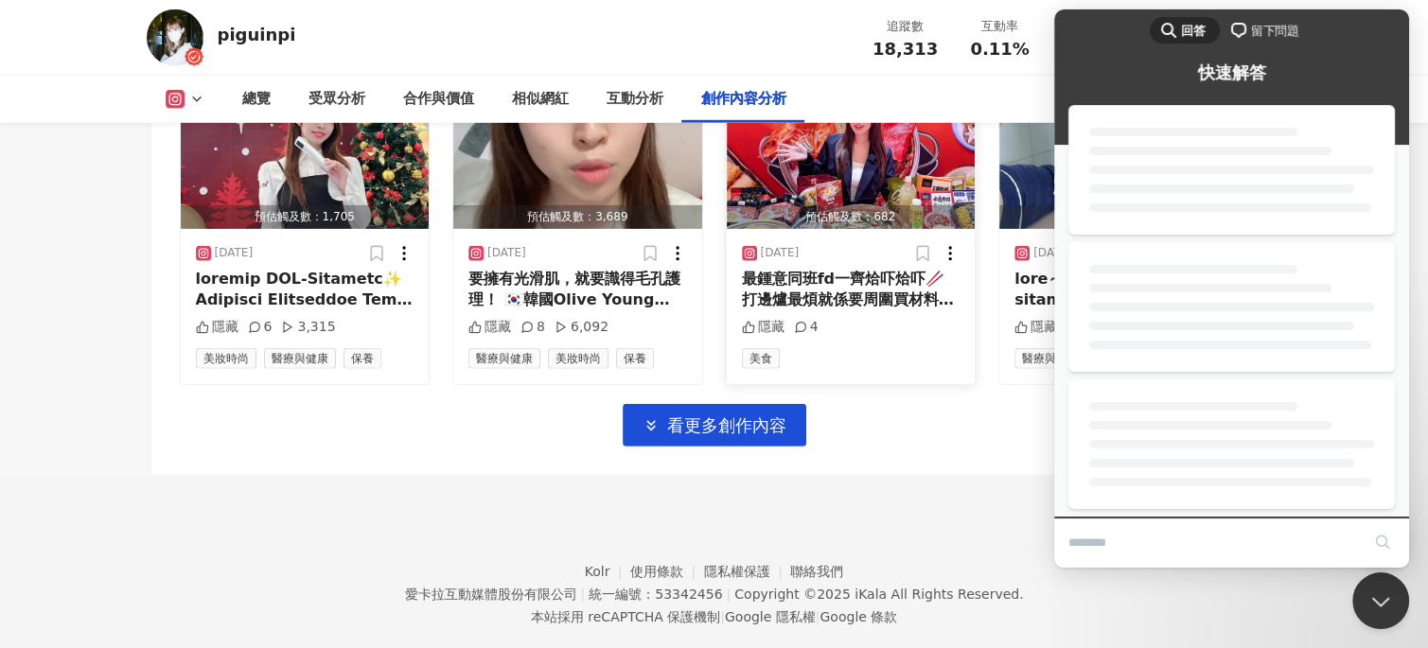
scroll to position [11169, 0]
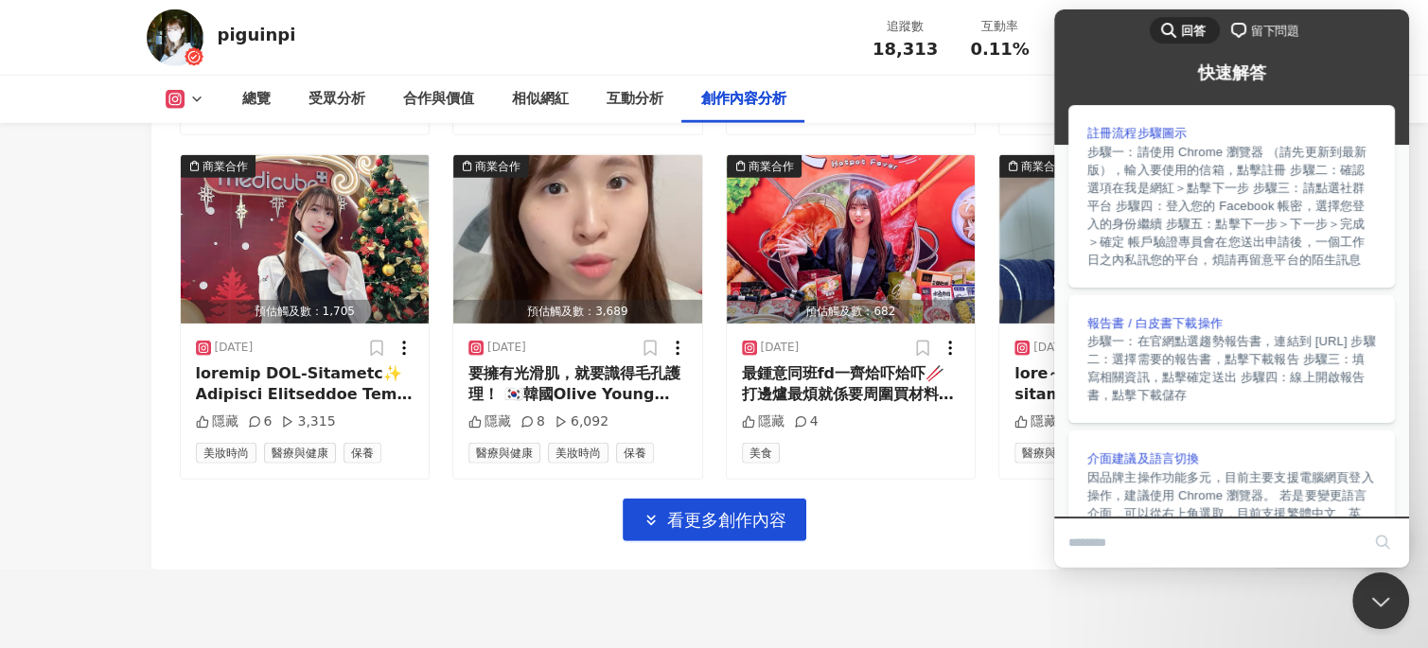
click at [928, 57] on span "18,313" at bounding box center [905, 49] width 65 height 20
click at [1373, 600] on button "Close Beacon popover" at bounding box center [1377, 597] width 57 height 57
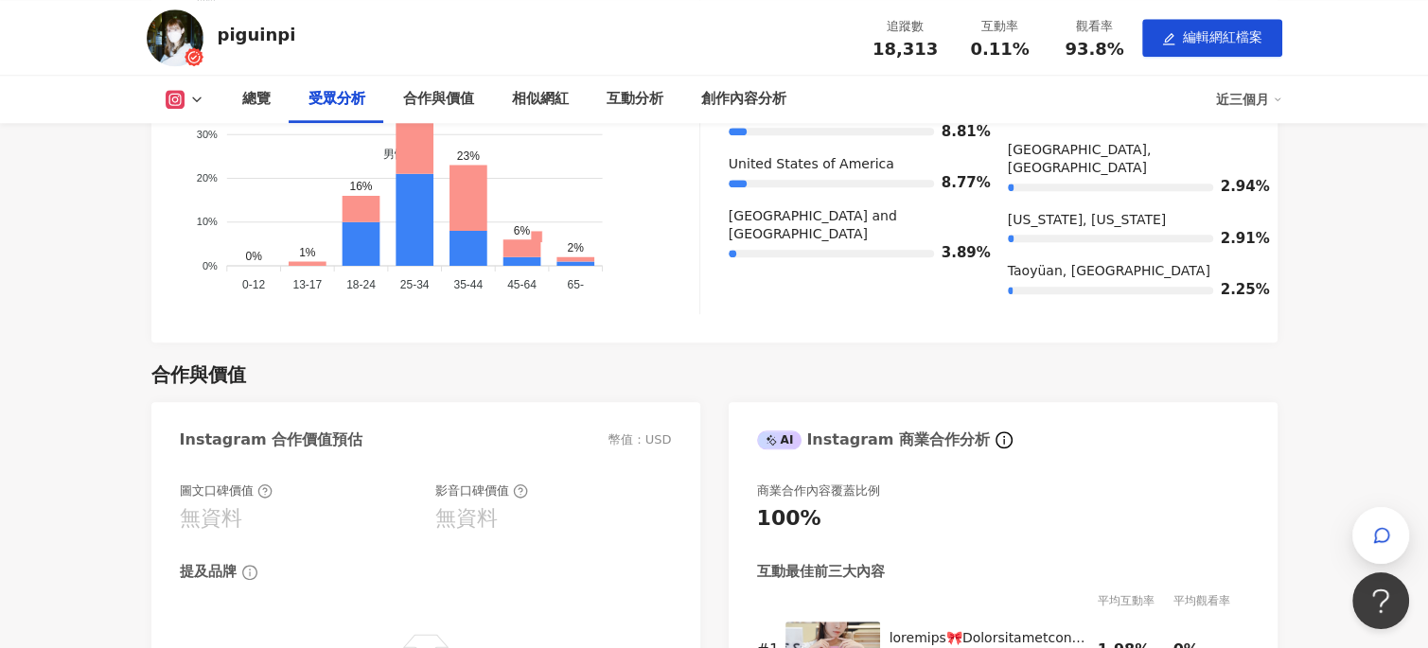
scroll to position [1600, 0]
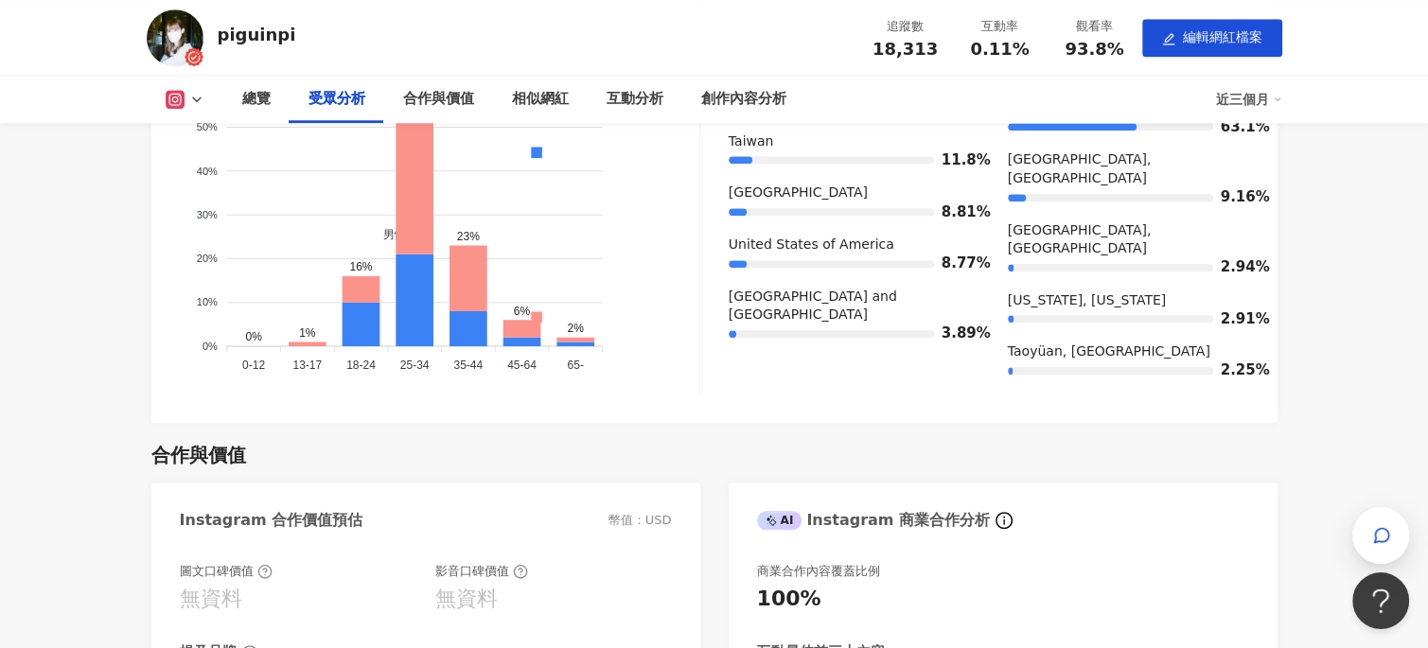
click at [209, 44] on div "piguinpi 追蹤數 18,313 互動率 0.11% 觀看率 93.8% 編輯網紅檔案" at bounding box center [714, 37] width 1211 height 75
click at [243, 31] on div "piguinpi" at bounding box center [257, 35] width 79 height 24
click at [171, 100] on rect at bounding box center [175, 100] width 15 height 14
click at [175, 51] on img at bounding box center [175, 37] width 57 height 57
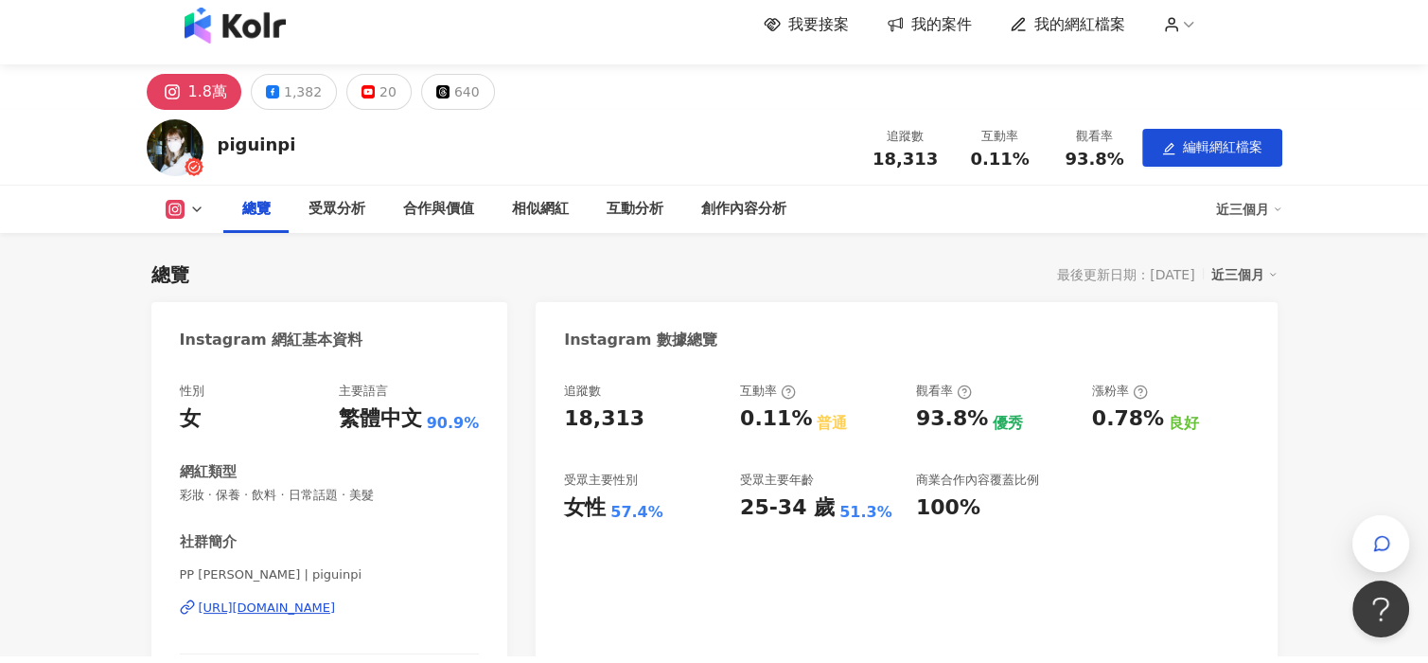
scroll to position [0, 0]
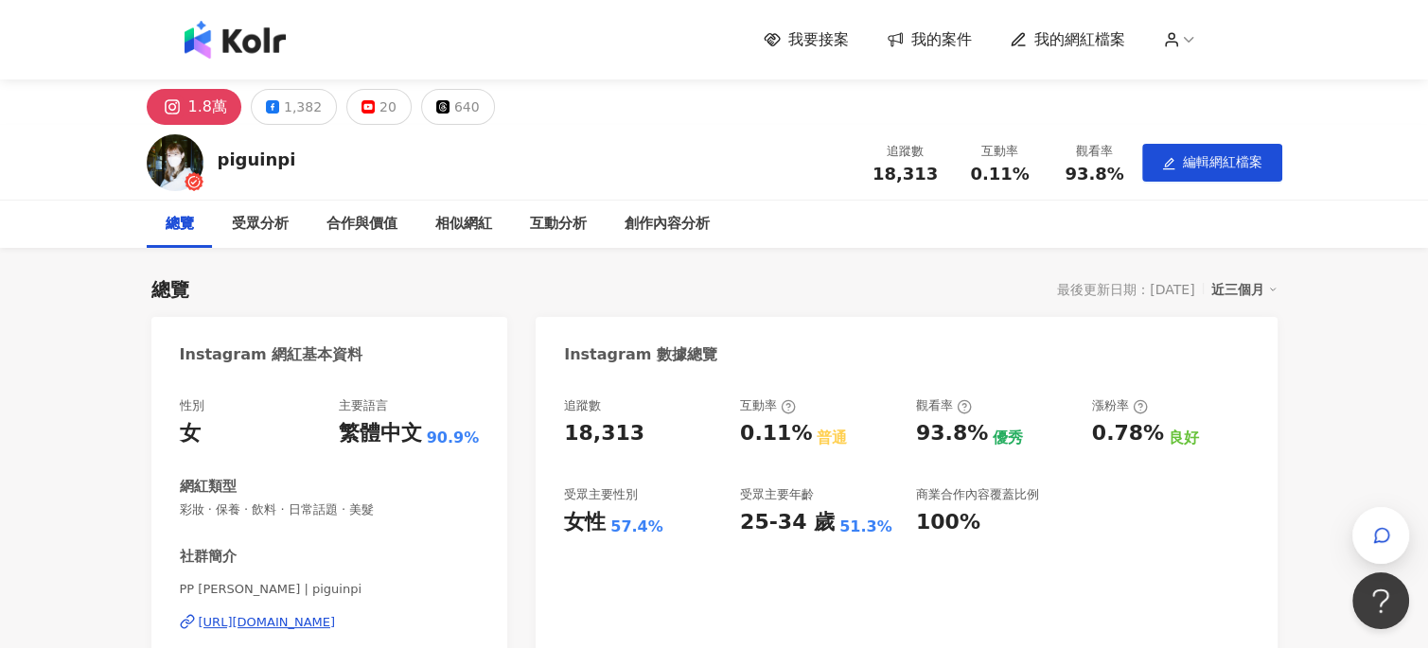
click at [243, 41] on img at bounding box center [235, 40] width 101 height 38
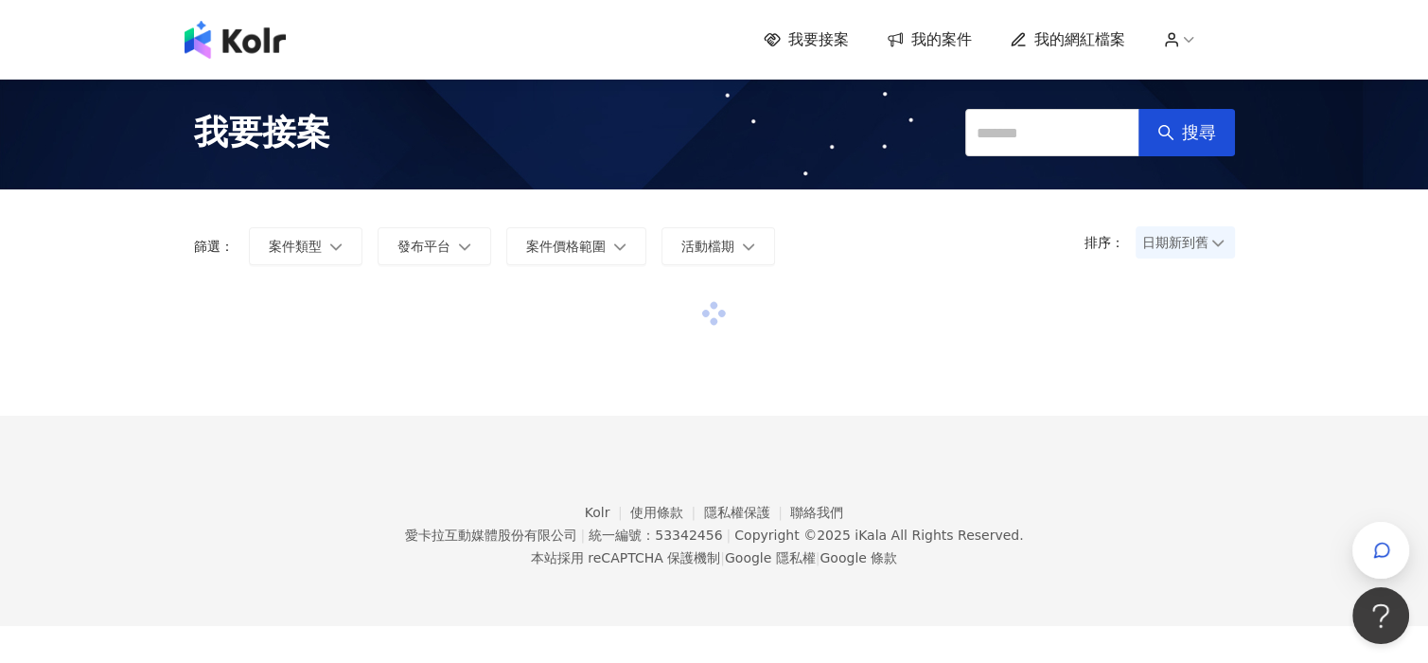
click at [823, 34] on span "我要接案" at bounding box center [818, 39] width 61 height 21
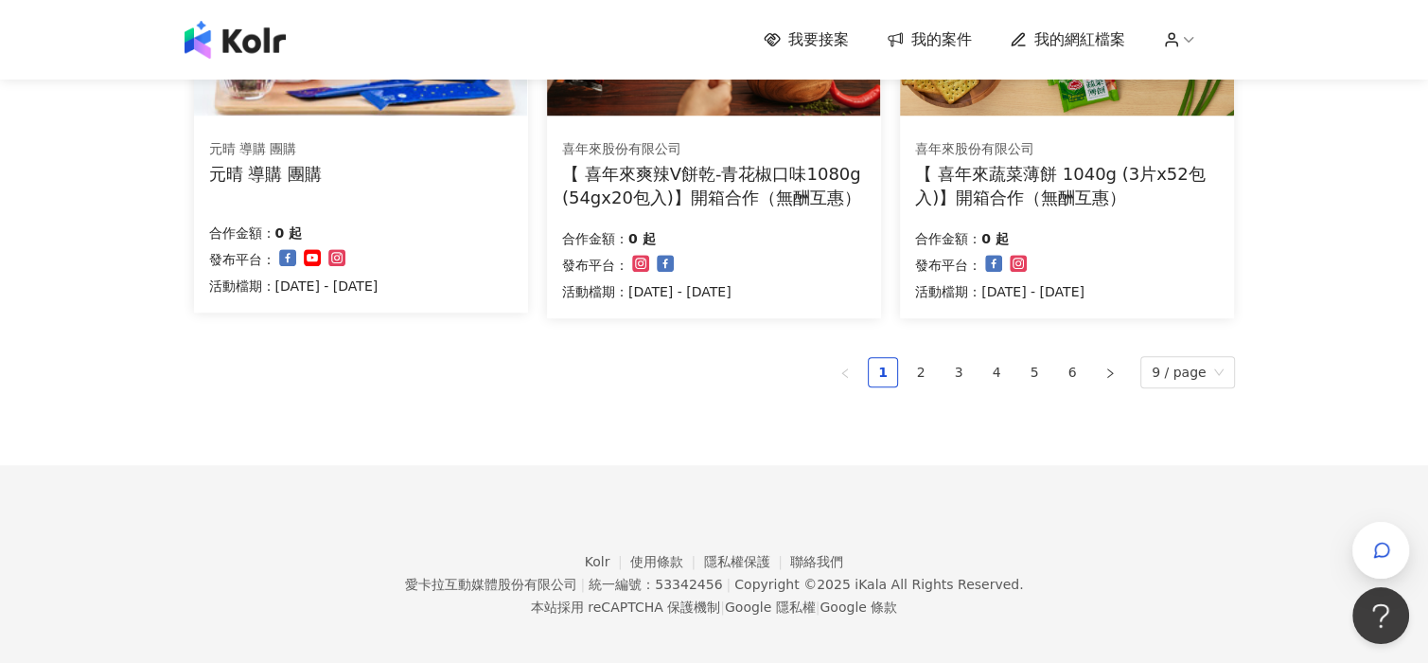
scroll to position [1370, 0]
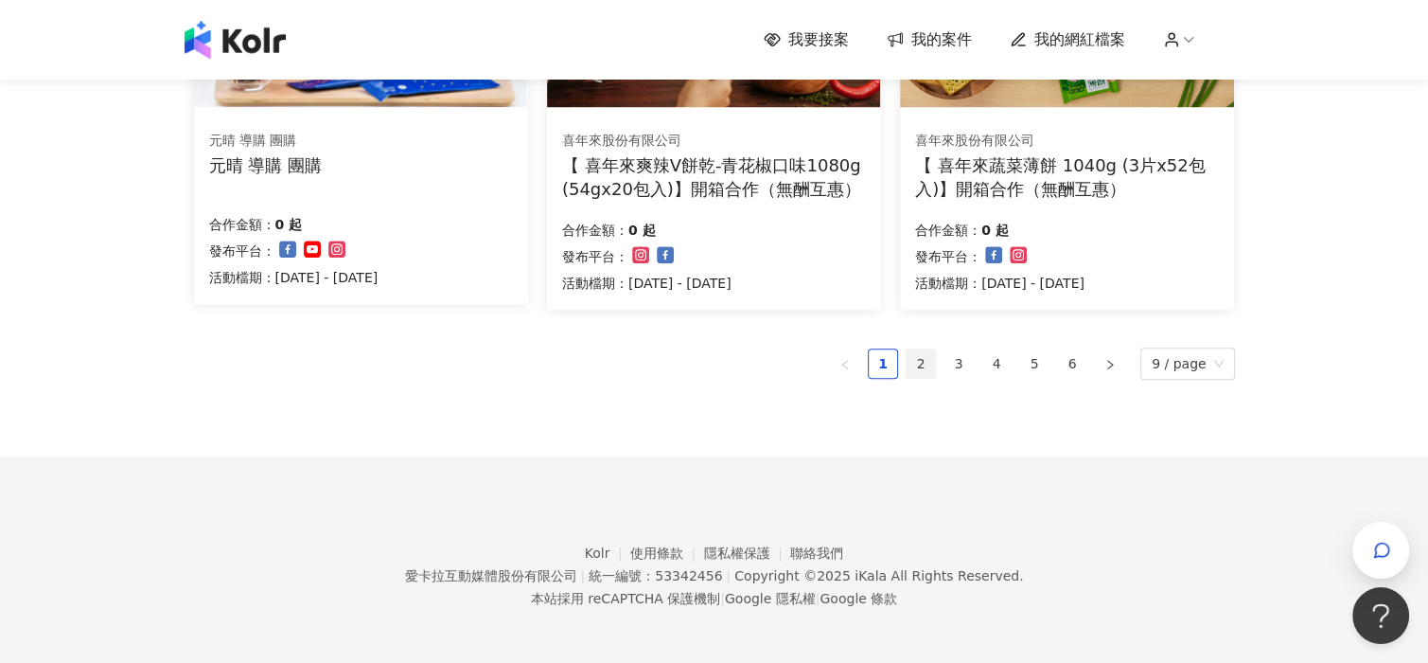
click at [926, 359] on link "2" at bounding box center [921, 363] width 28 height 28
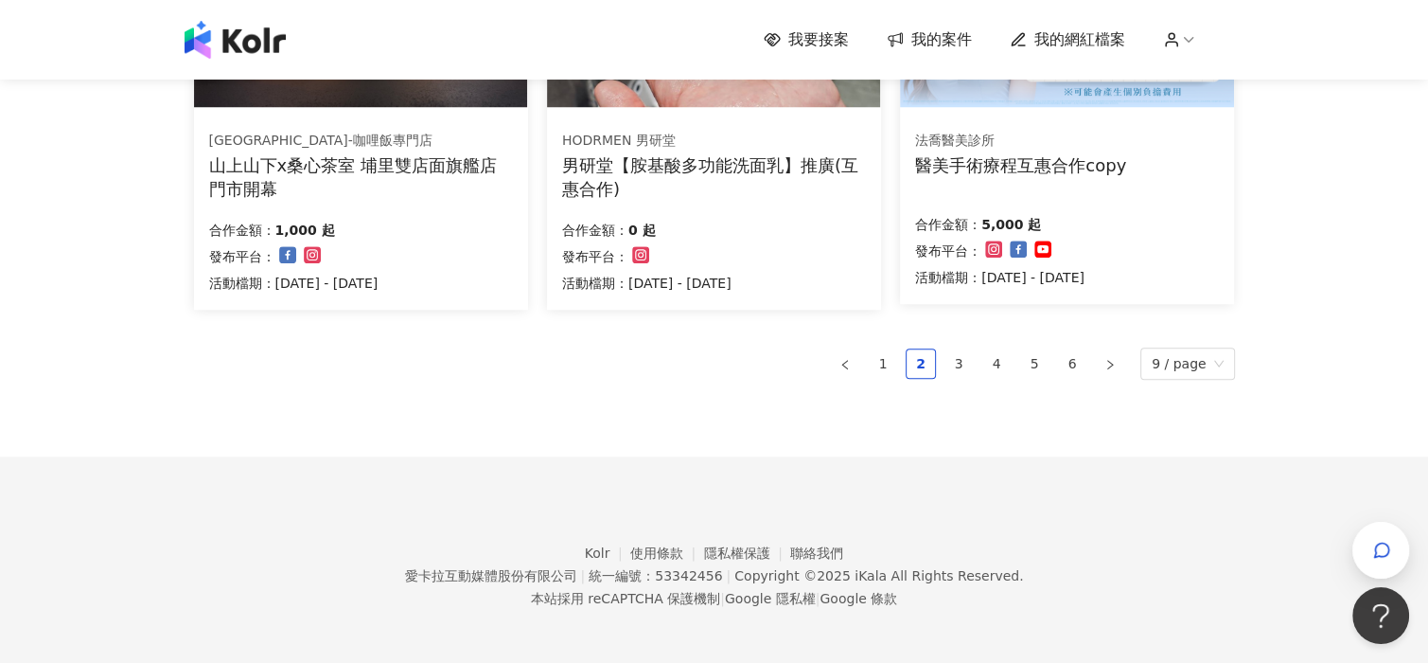
click at [954, 357] on link "3" at bounding box center [959, 363] width 28 height 28
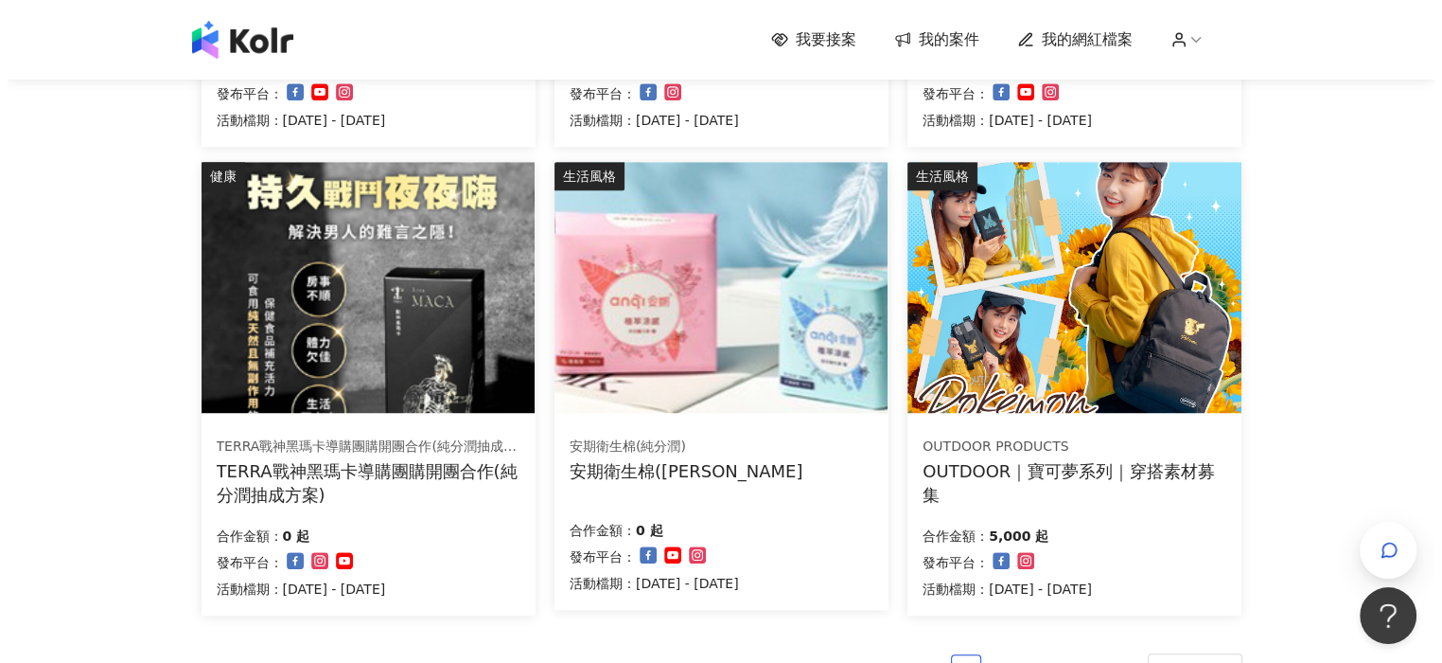
scroll to position [1081, 0]
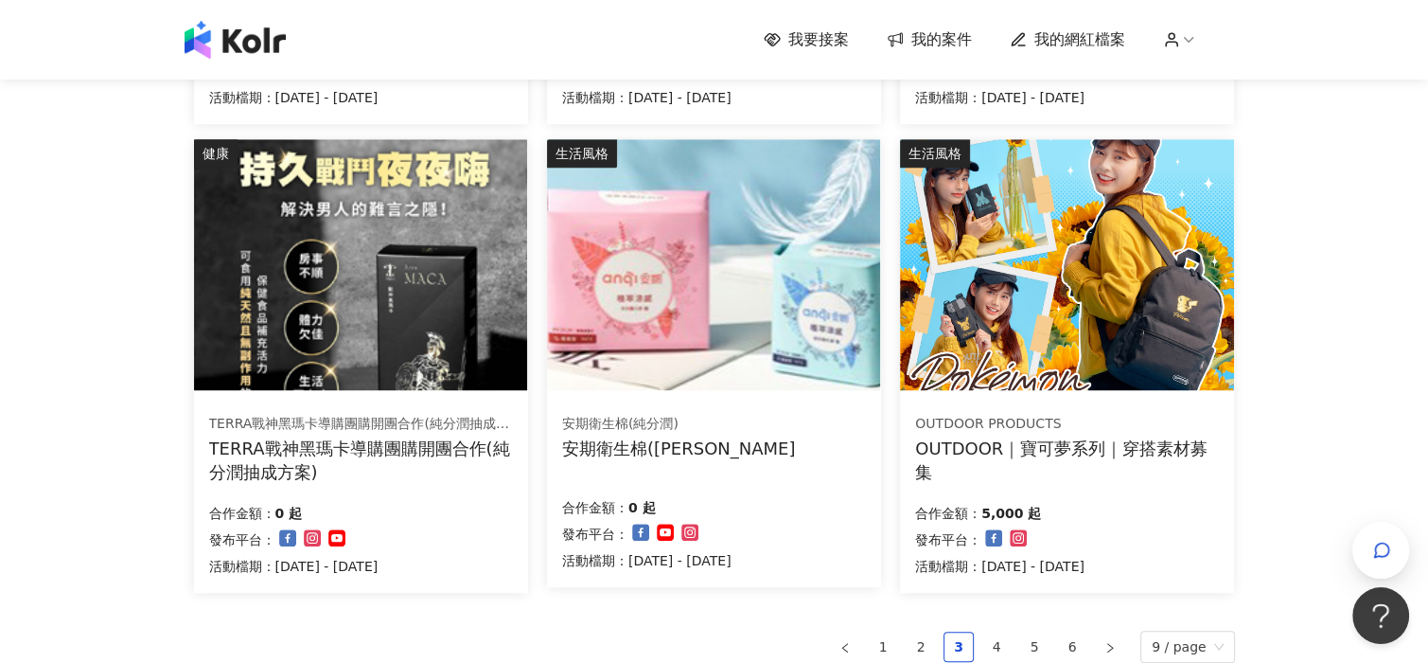
click at [1056, 447] on div "OUTDOOR｜寶可夢系列｜穿搭素材募集" at bounding box center [1067, 459] width 304 height 47
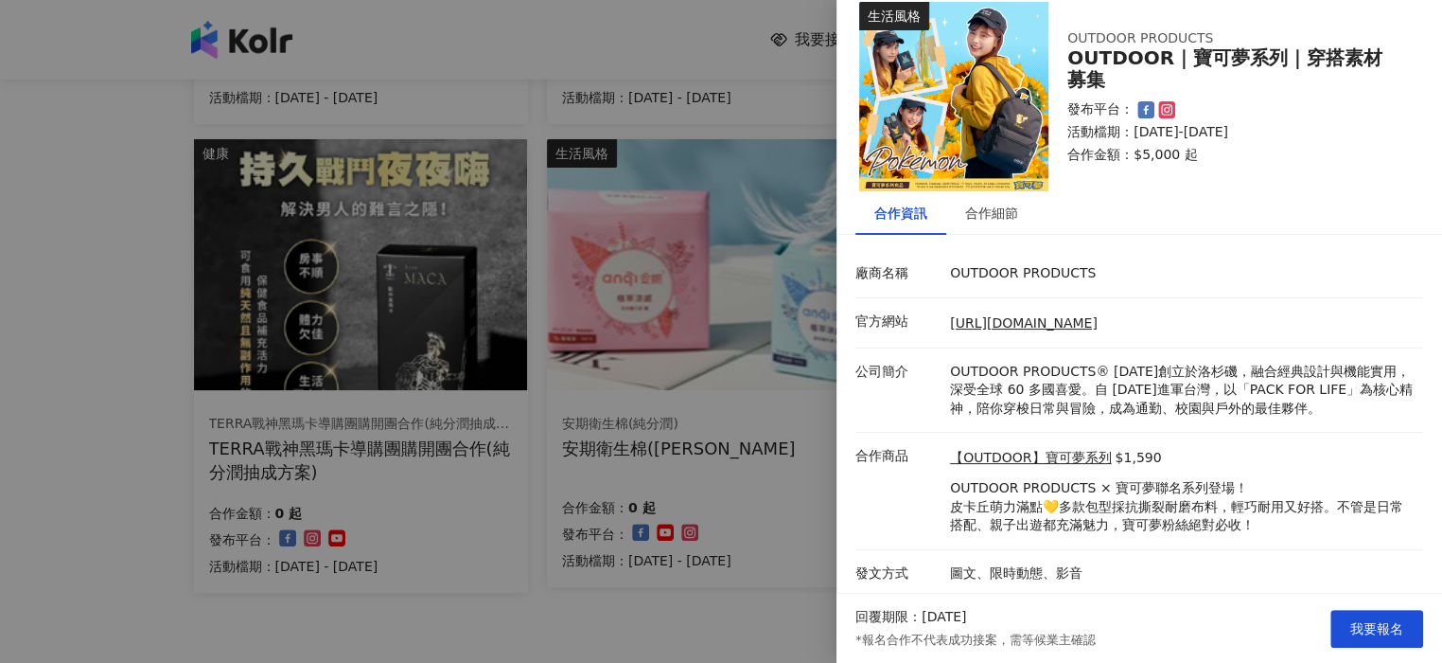
scroll to position [22, 0]
click at [1009, 207] on div "合作細節" at bounding box center [991, 212] width 53 height 21
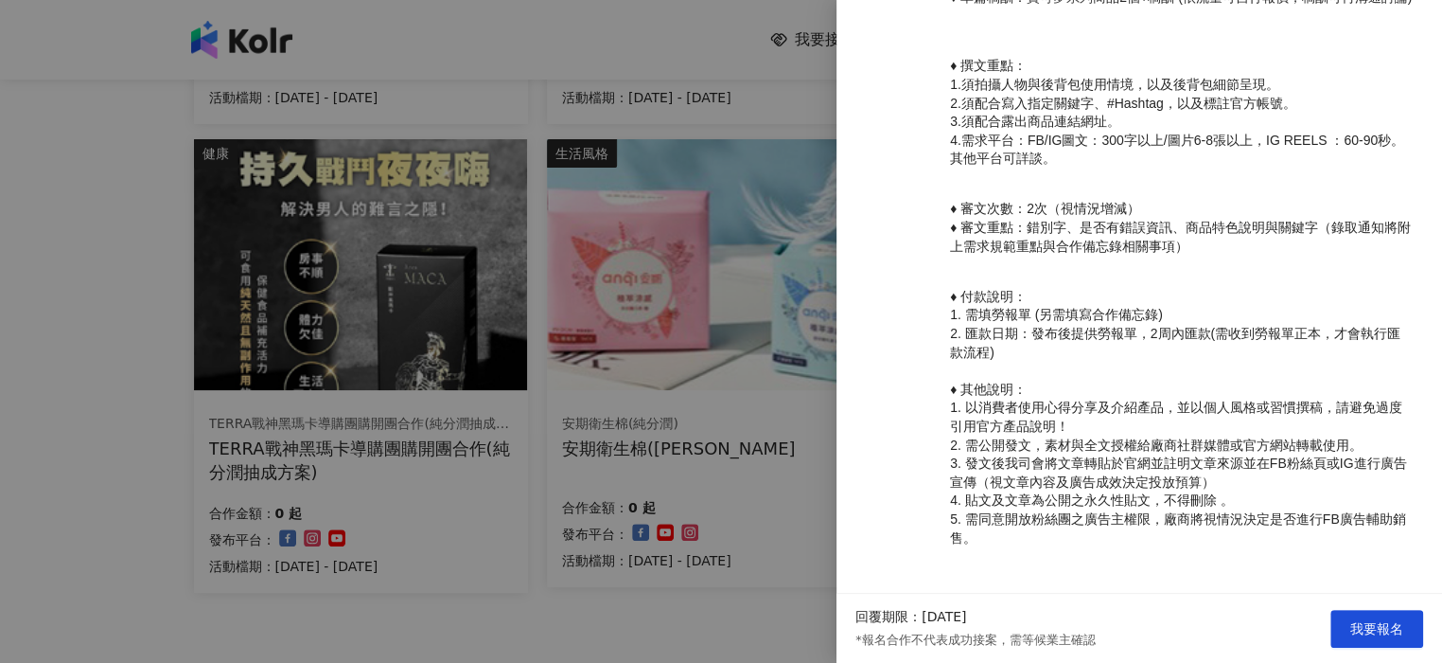
scroll to position [754, 0]
click at [554, 414] on div at bounding box center [721, 331] width 1442 height 663
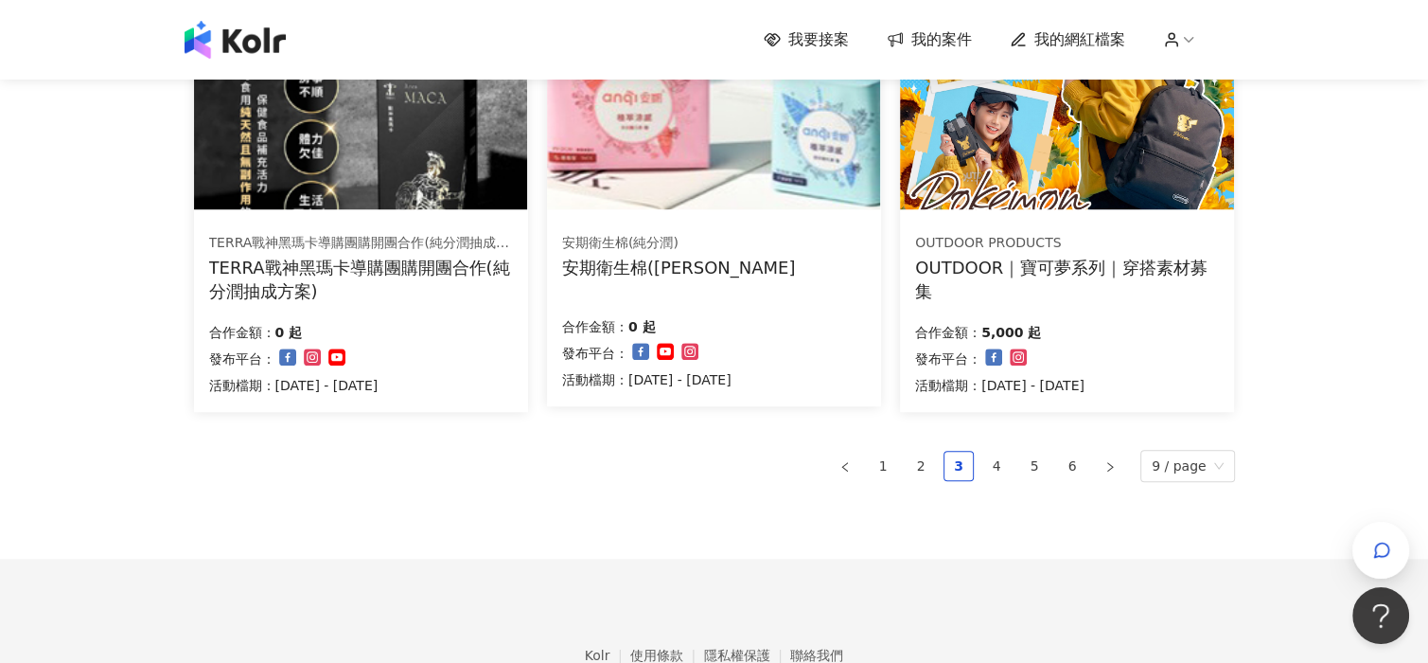
scroll to position [1365, 0]
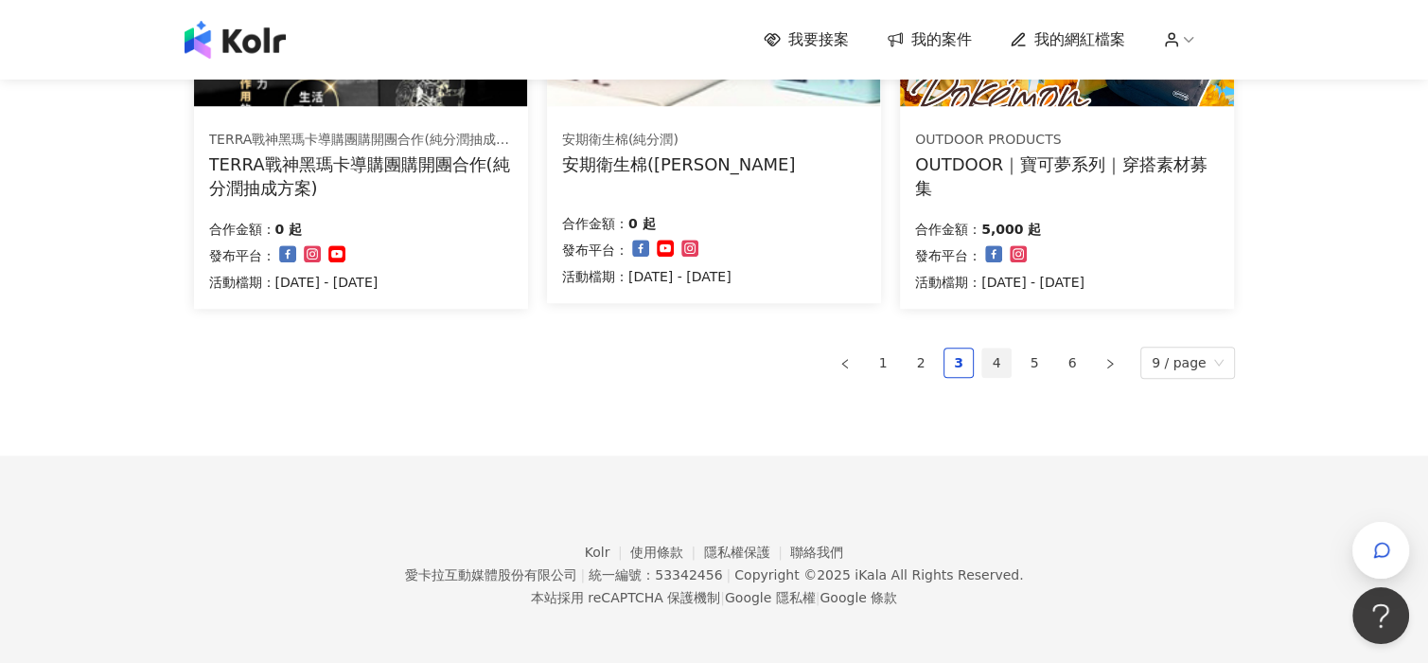
click at [1003, 366] on link "4" at bounding box center [996, 362] width 28 height 28
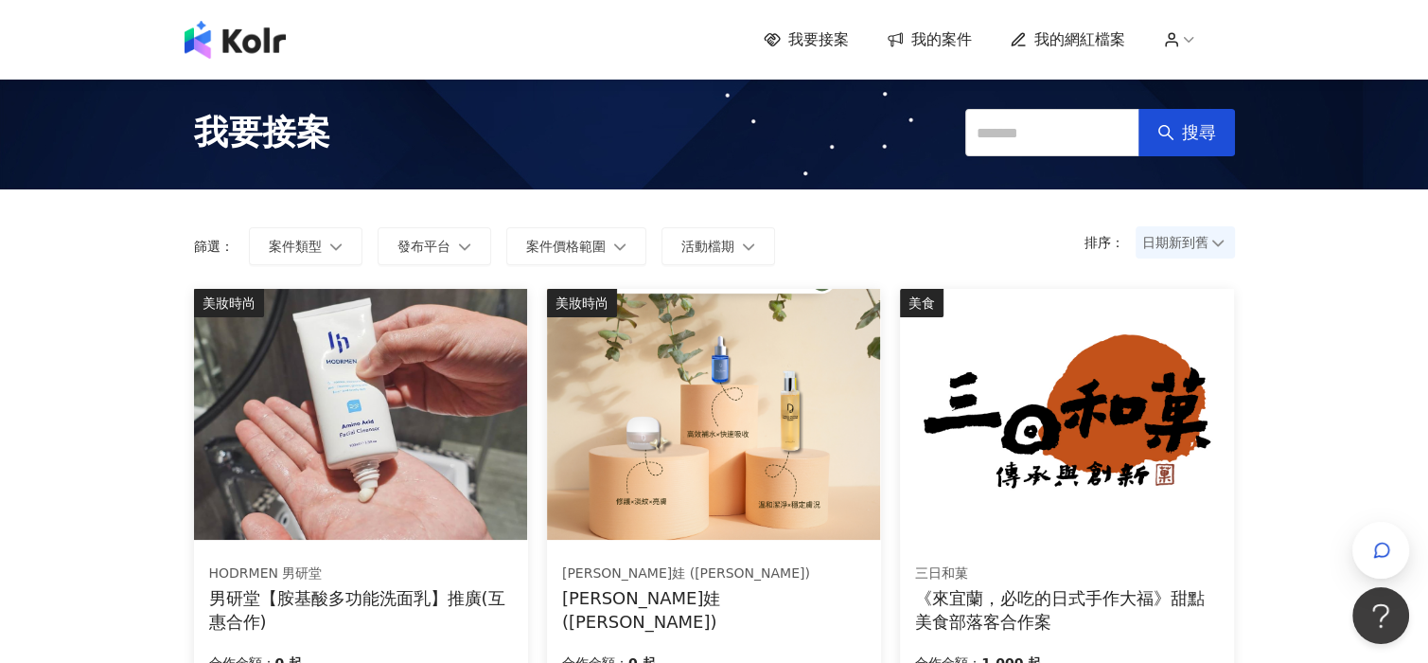
scroll to position [0, 0]
